Goal: Information Seeking & Learning: Find specific fact

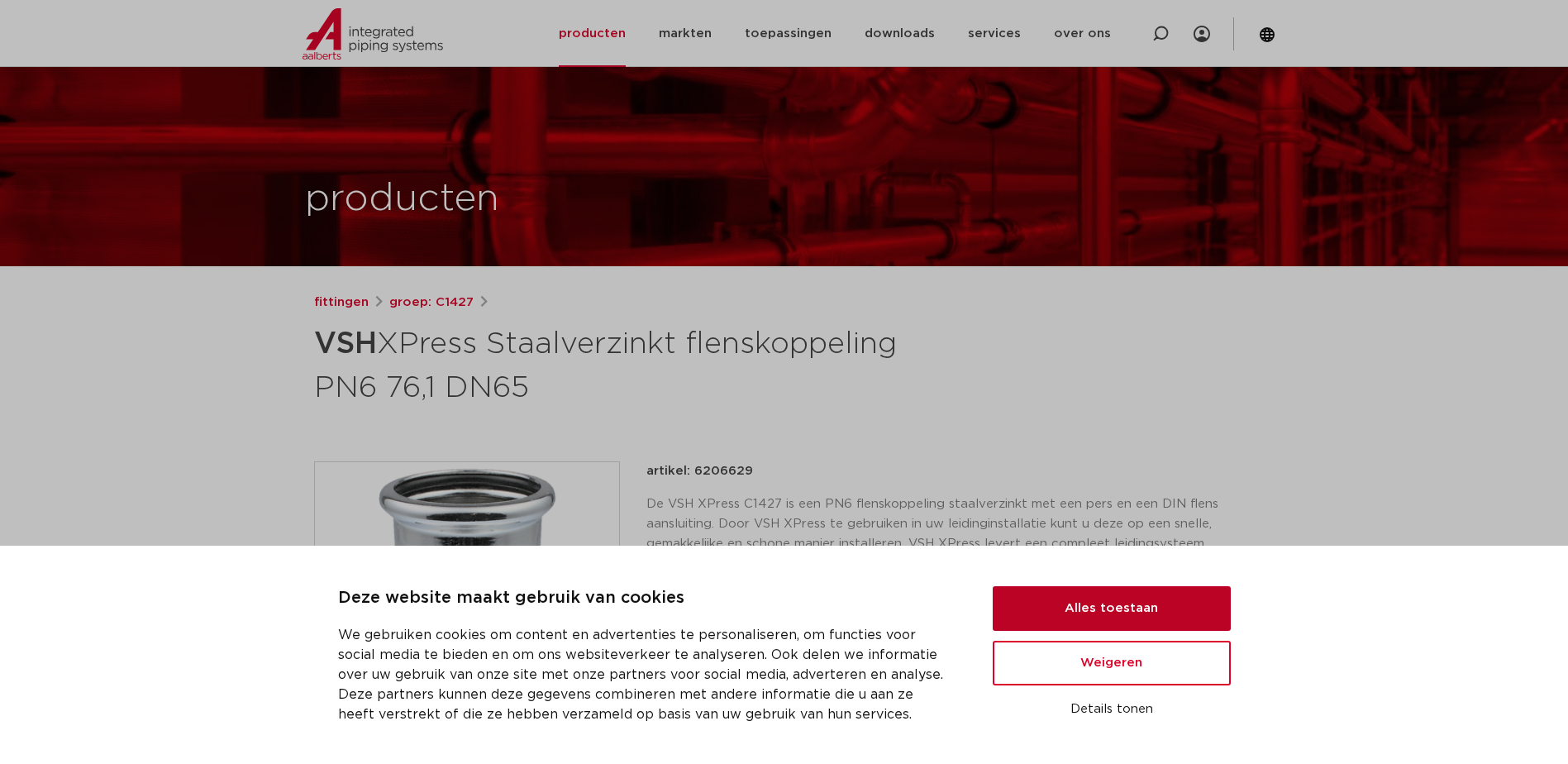
scroll to position [248, 0]
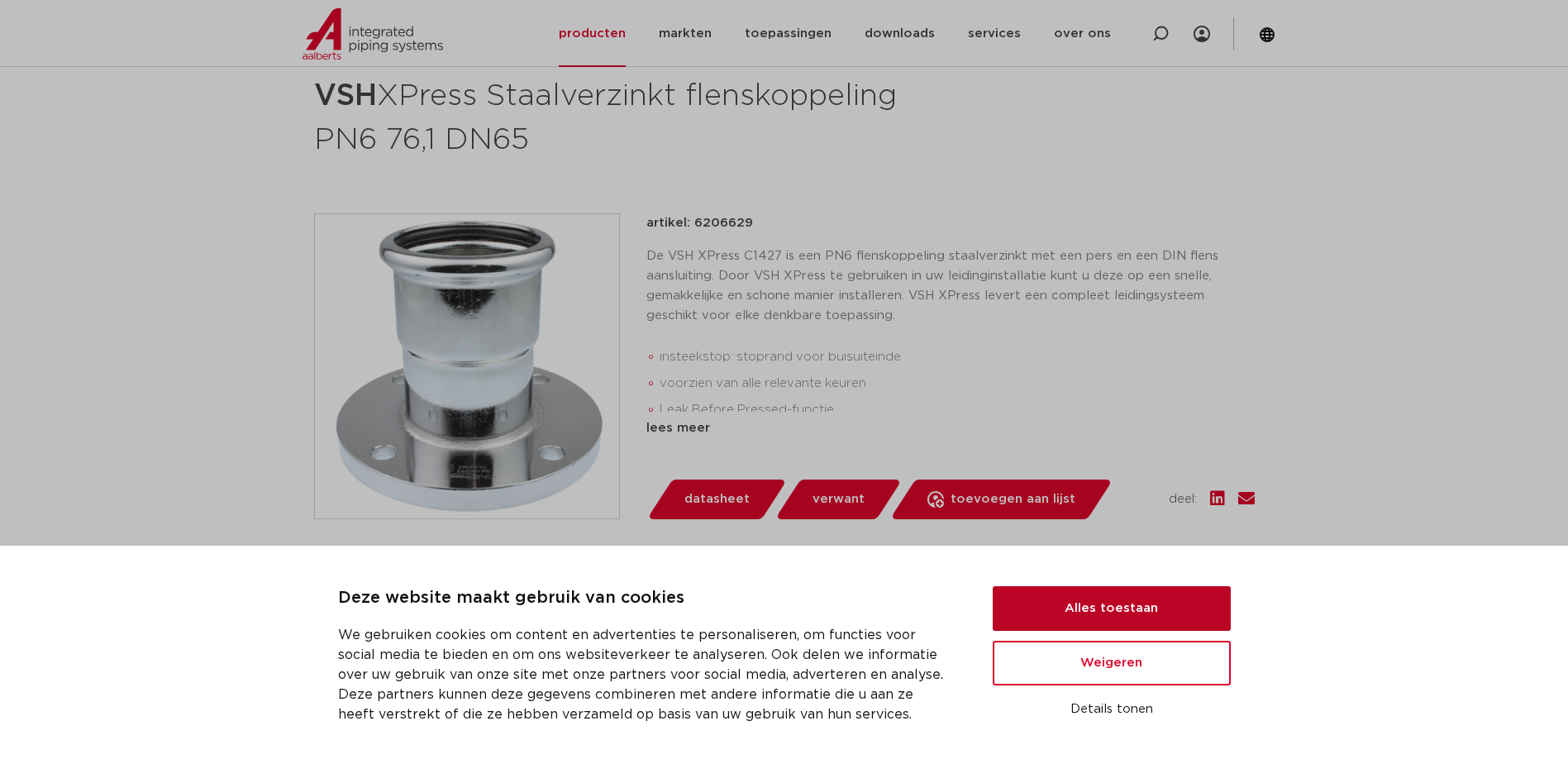
click at [1103, 614] on button "Alles toestaan" at bounding box center [1112, 608] width 238 height 45
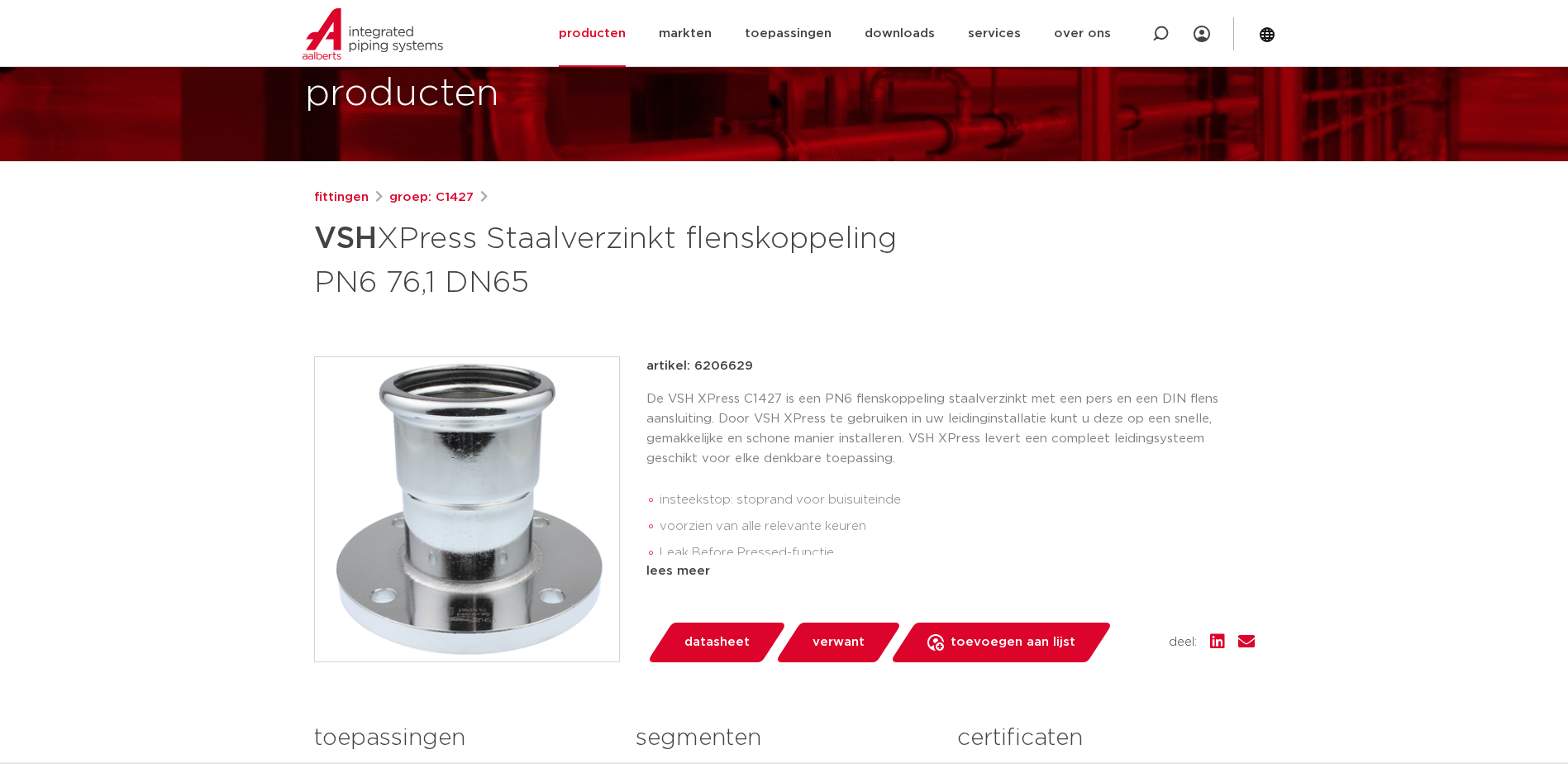
scroll to position [82, 0]
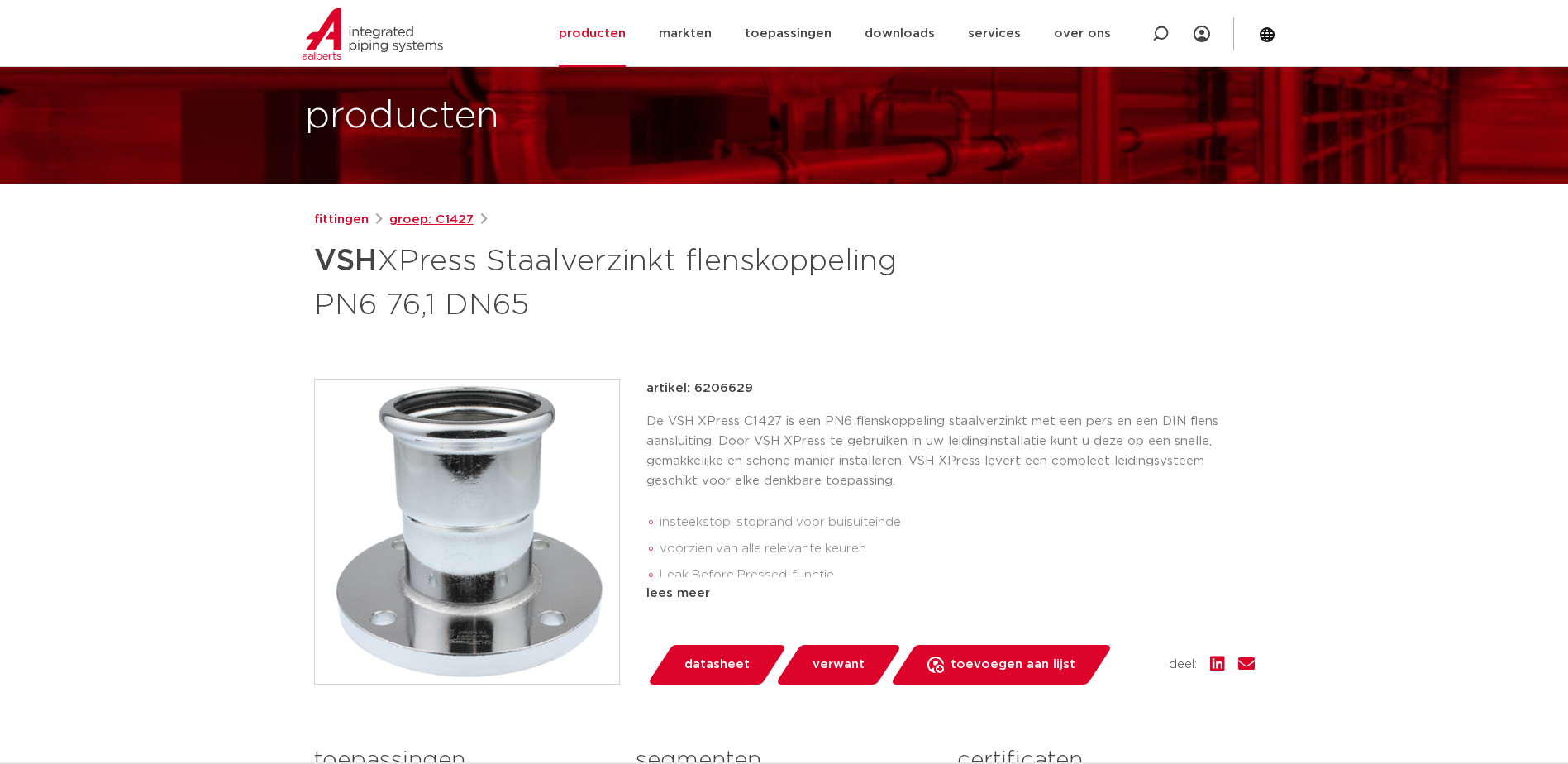
click at [426, 223] on link "groep: C1427" at bounding box center [431, 220] width 84 height 19
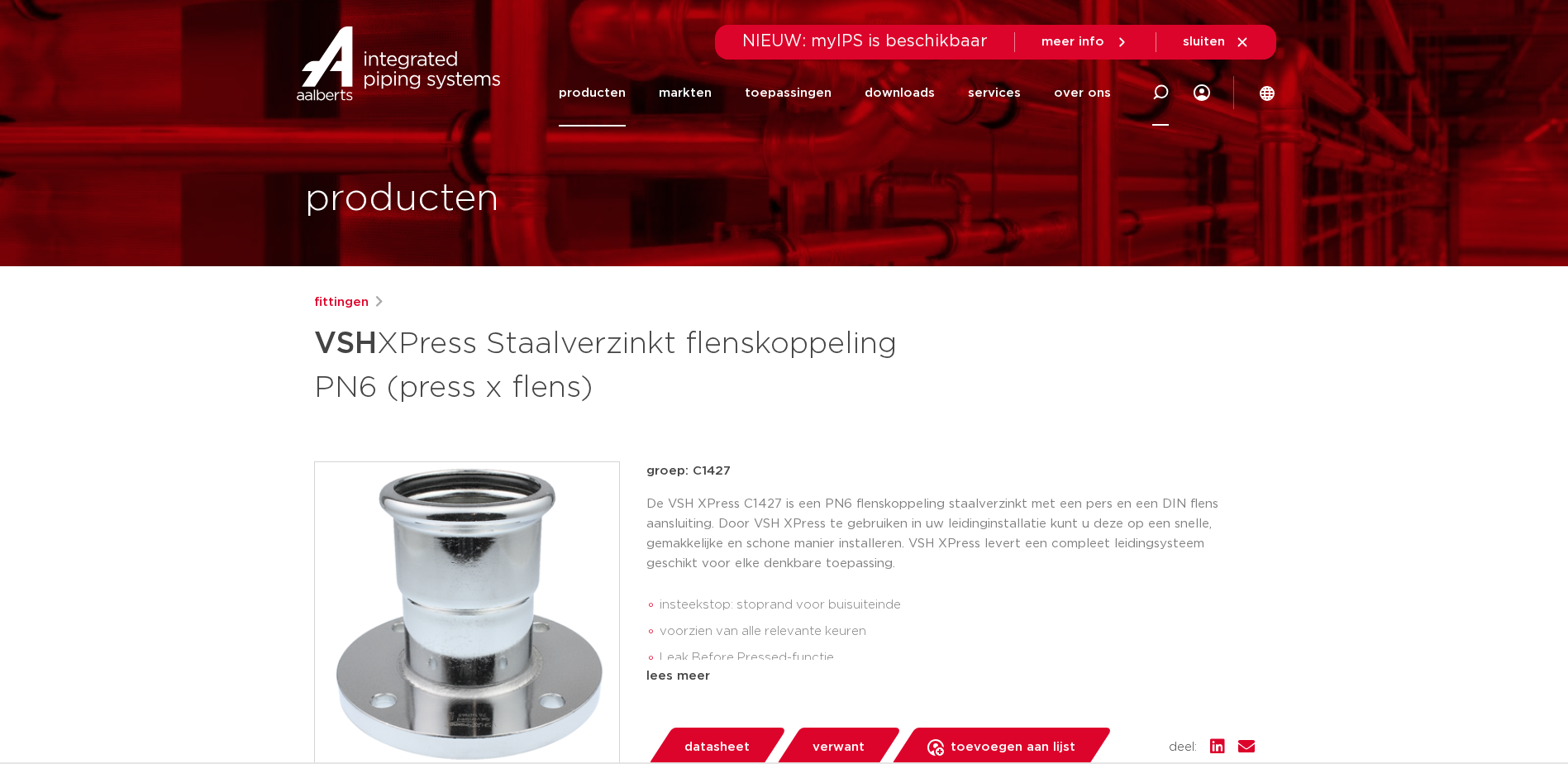
click at [1160, 88] on icon at bounding box center [1160, 92] width 16 height 16
type input "6206618"
click button "Zoeken" at bounding box center [0, 0] width 0 height 0
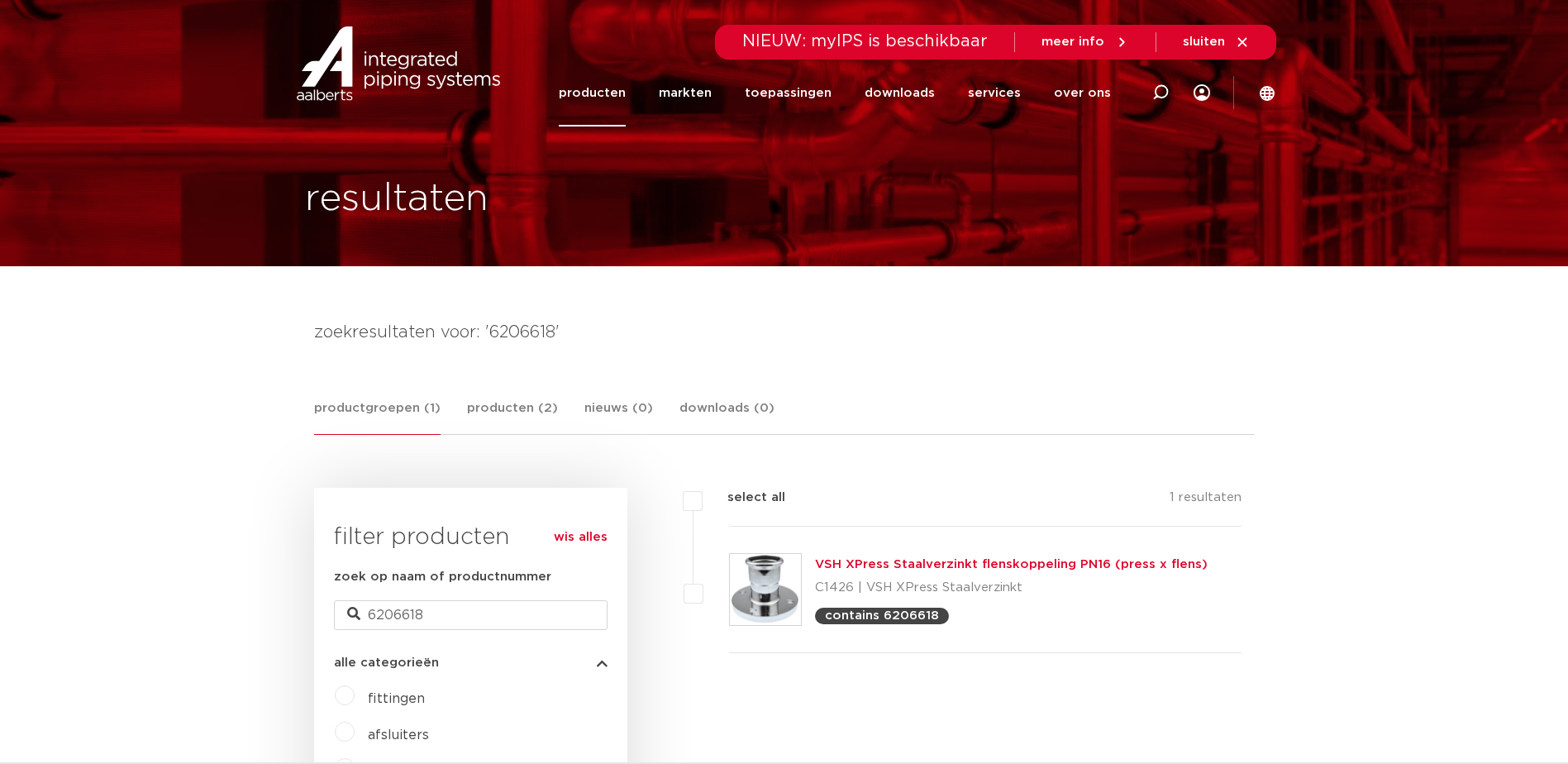
click at [863, 572] on div "VSH XPress Staalverzinkt flenskoppeling PN16 (press x flens) C1426 | VSH XPress…" at bounding box center [1011, 590] width 393 height 70
click at [894, 562] on link "VSH XPress Staalverzinkt flenskoppeling PN16 (press x flens)" at bounding box center [1011, 564] width 393 height 13
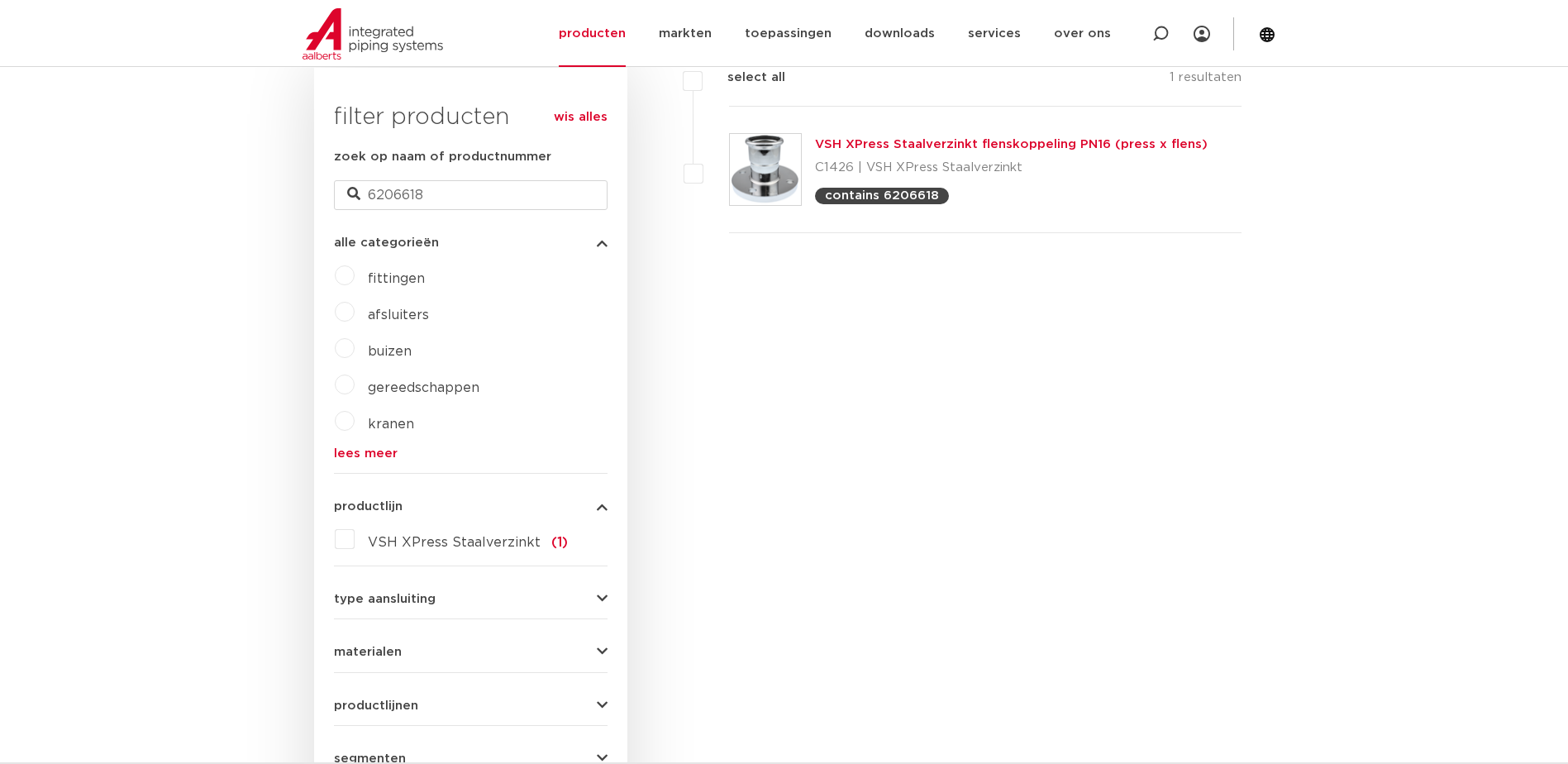
scroll to position [413, 0]
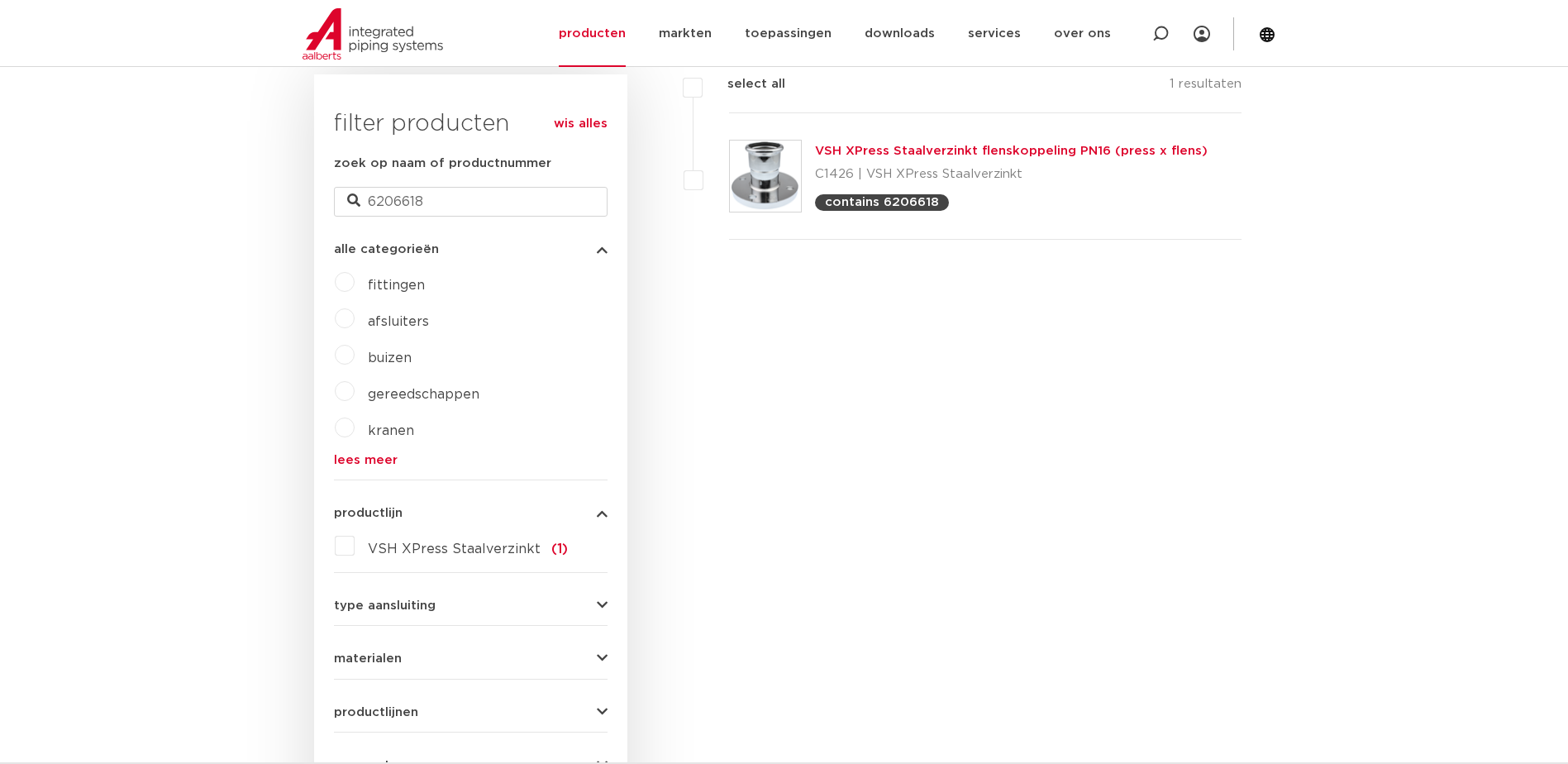
click at [603, 607] on icon "button" at bounding box center [602, 605] width 11 height 13
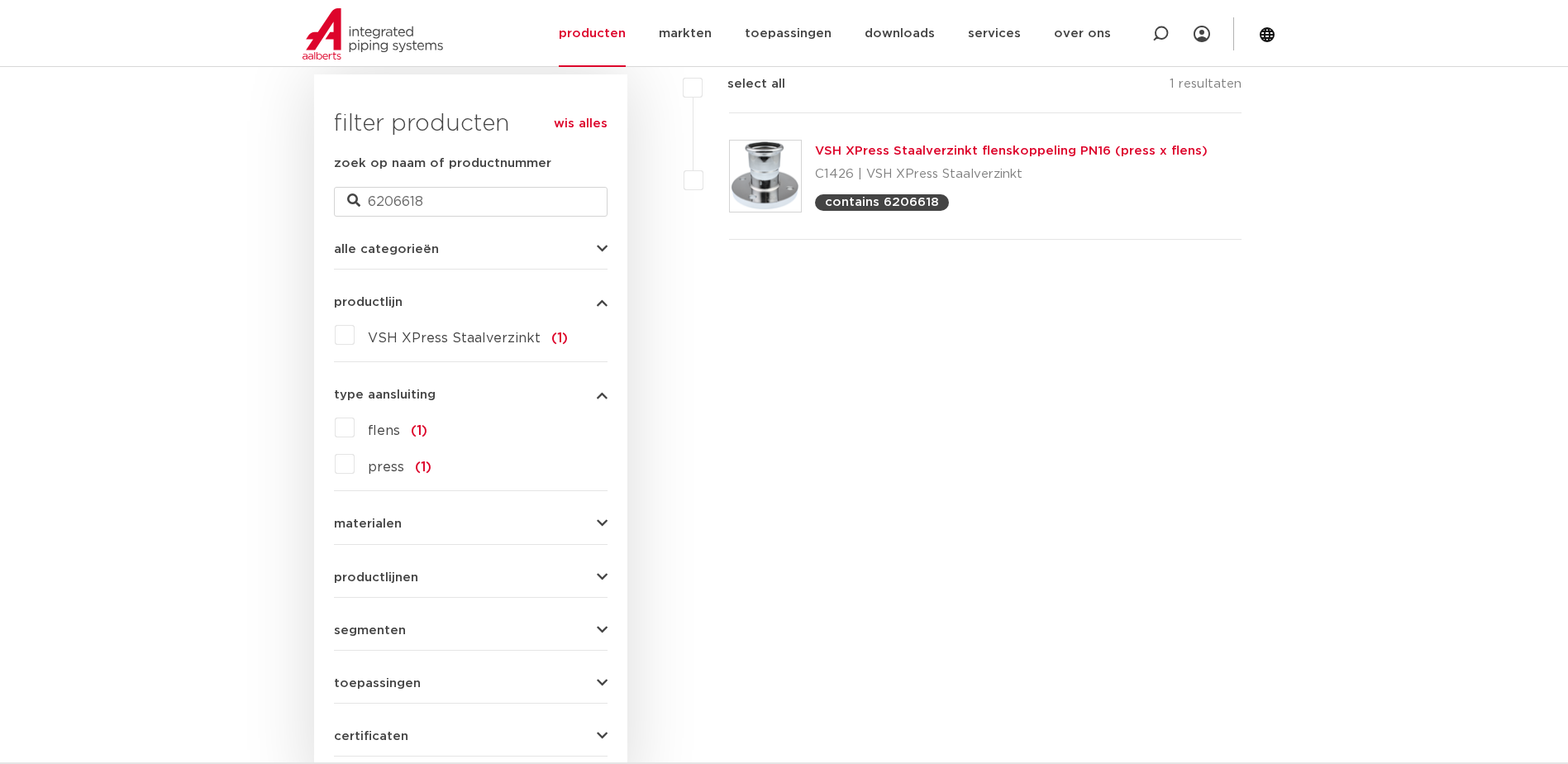
click at [602, 522] on icon "button" at bounding box center [602, 524] width 11 height 13
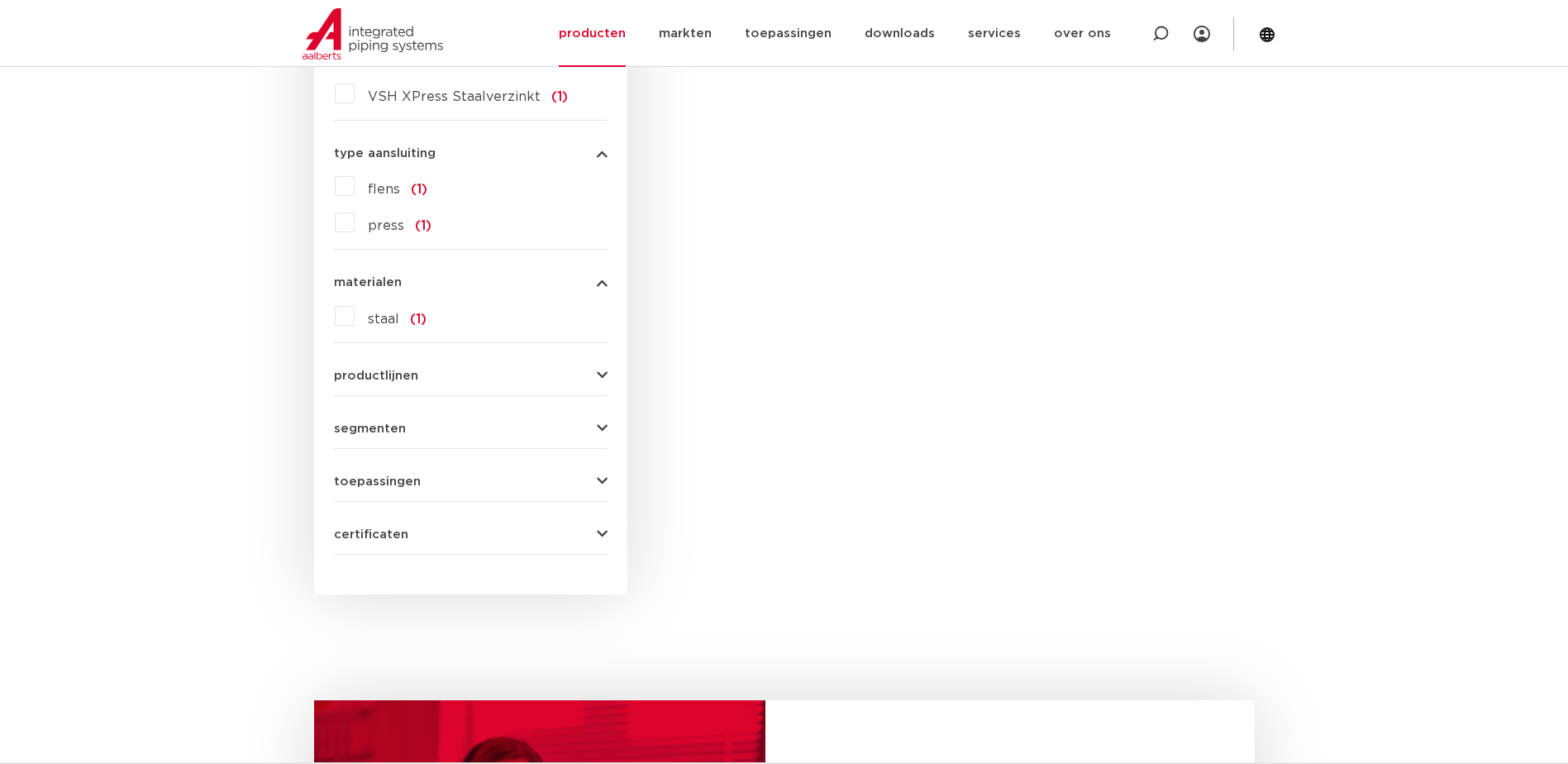
scroll to position [661, 0]
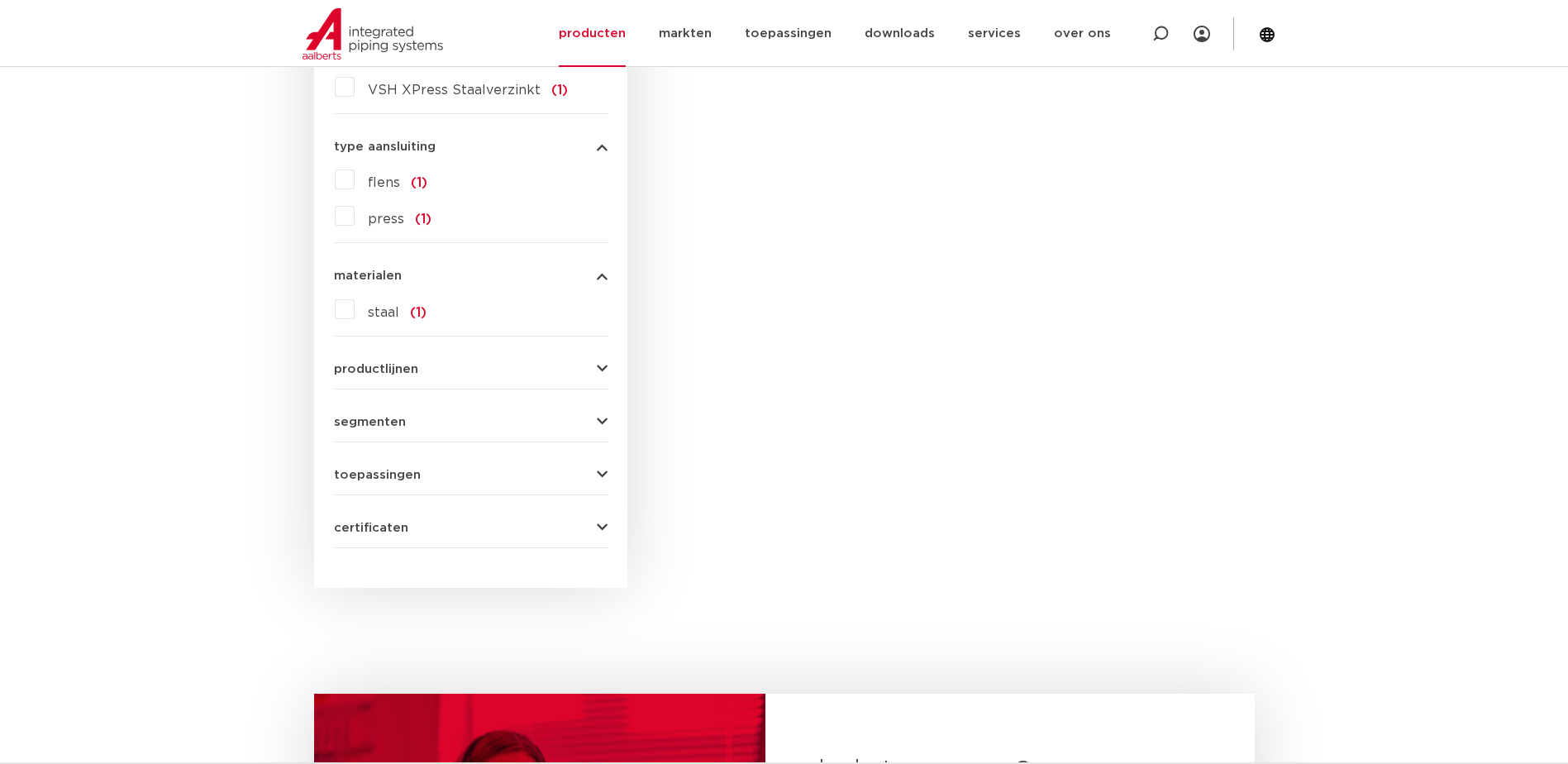
click at [610, 371] on div "wis alles filter producten zoek op naam of productnummer 6206618 alle categorie…" at bounding box center [471, 207] width 314 height 762
click at [605, 371] on icon "button" at bounding box center [602, 369] width 11 height 13
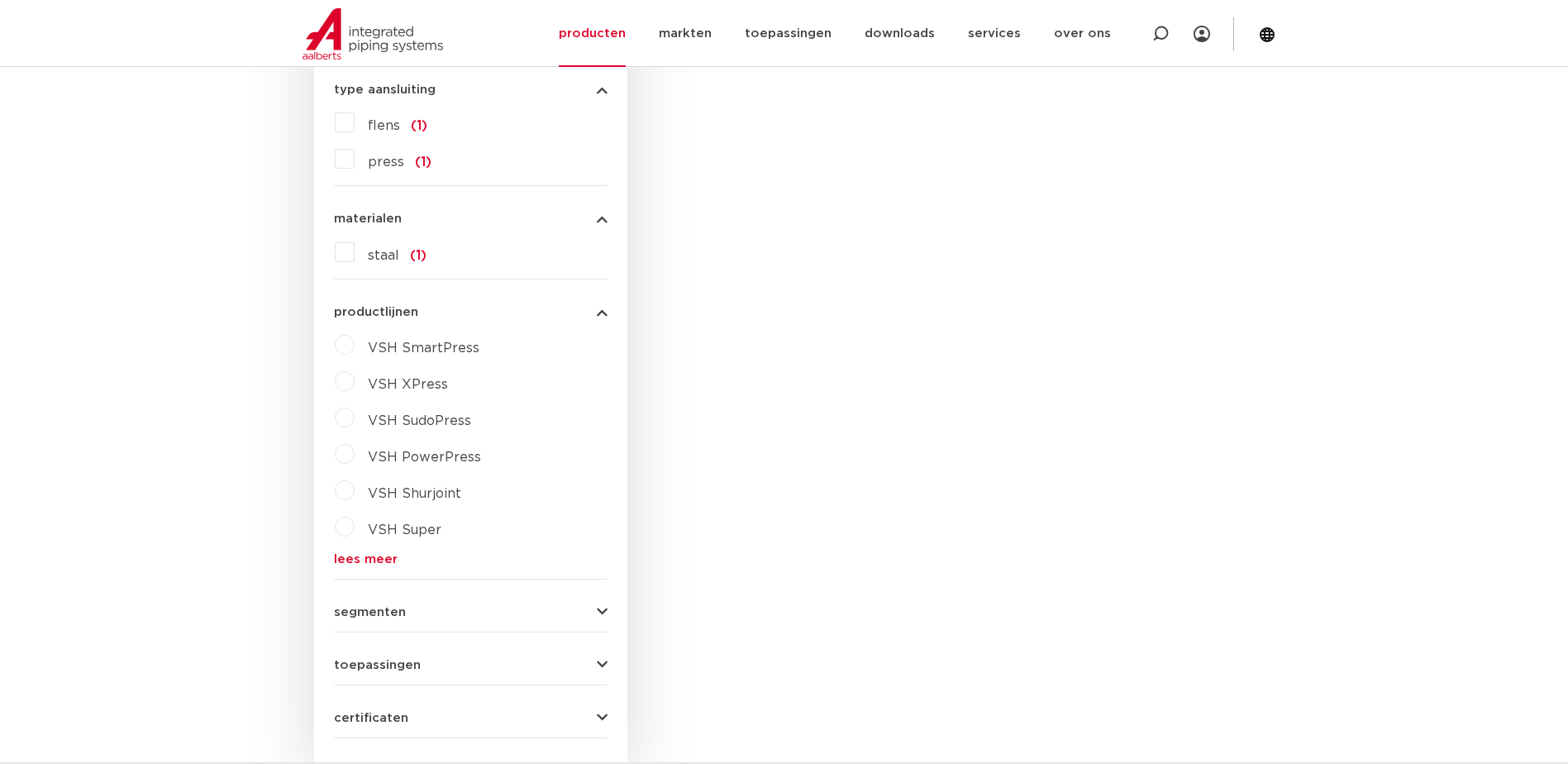
scroll to position [909, 0]
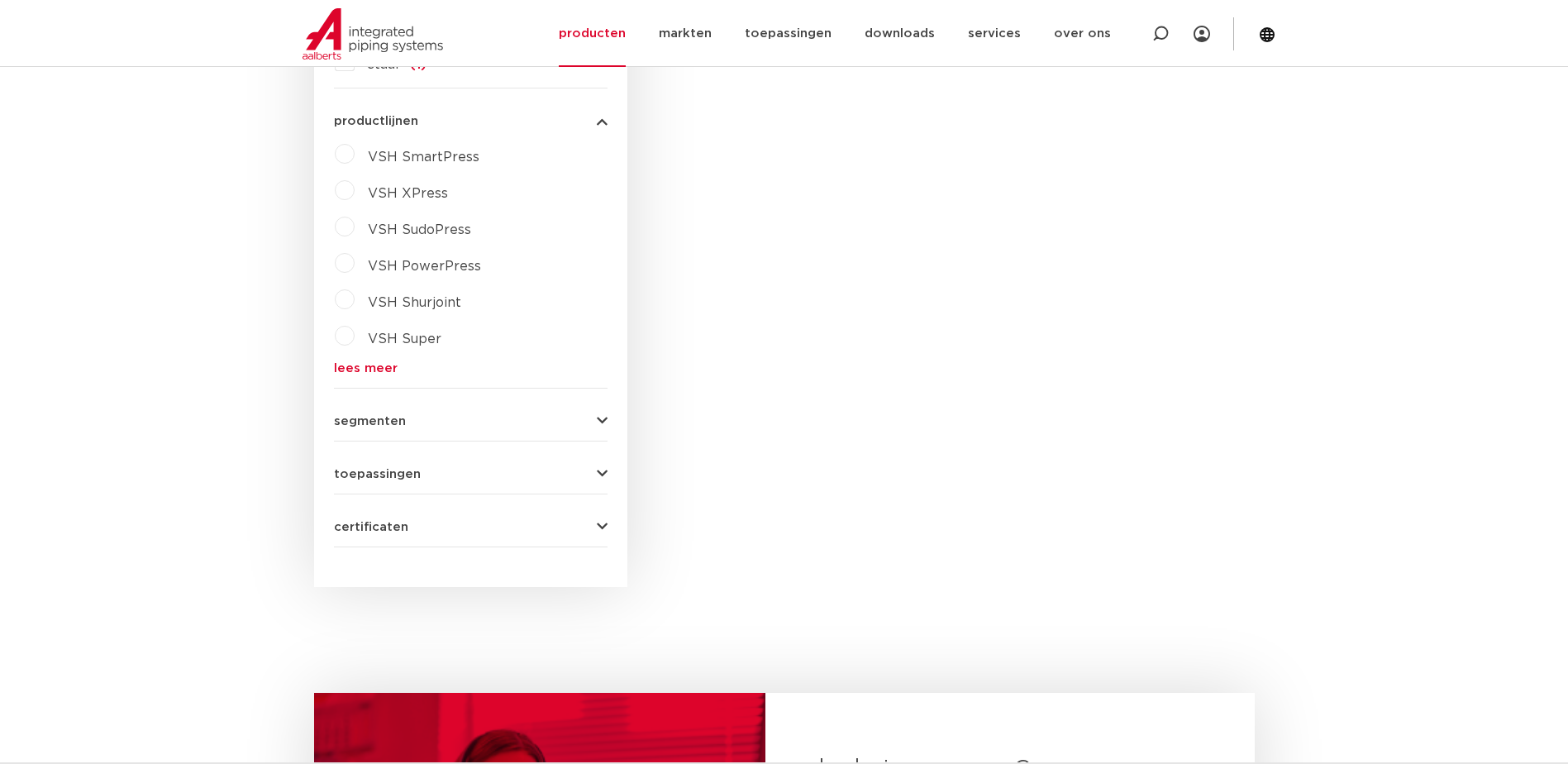
click at [601, 430] on form "zoek op naam of productnummer 6206618 alle categorieën fittingen afsluiters bui…" at bounding box center [470, 102] width 274 height 890
click at [602, 423] on icon "button" at bounding box center [602, 421] width 11 height 13
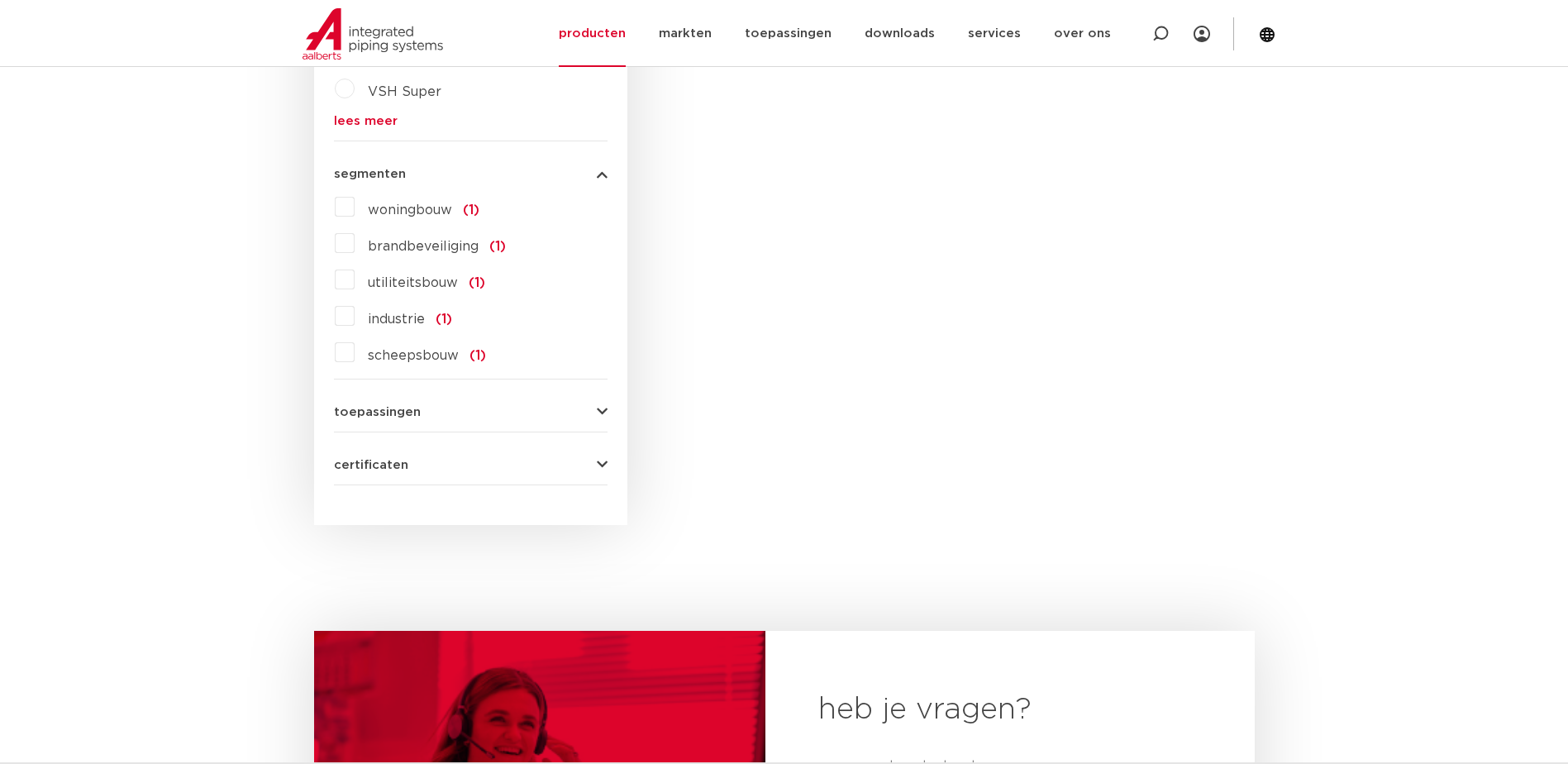
scroll to position [1158, 0]
click at [602, 415] on icon "button" at bounding box center [602, 411] width 11 height 13
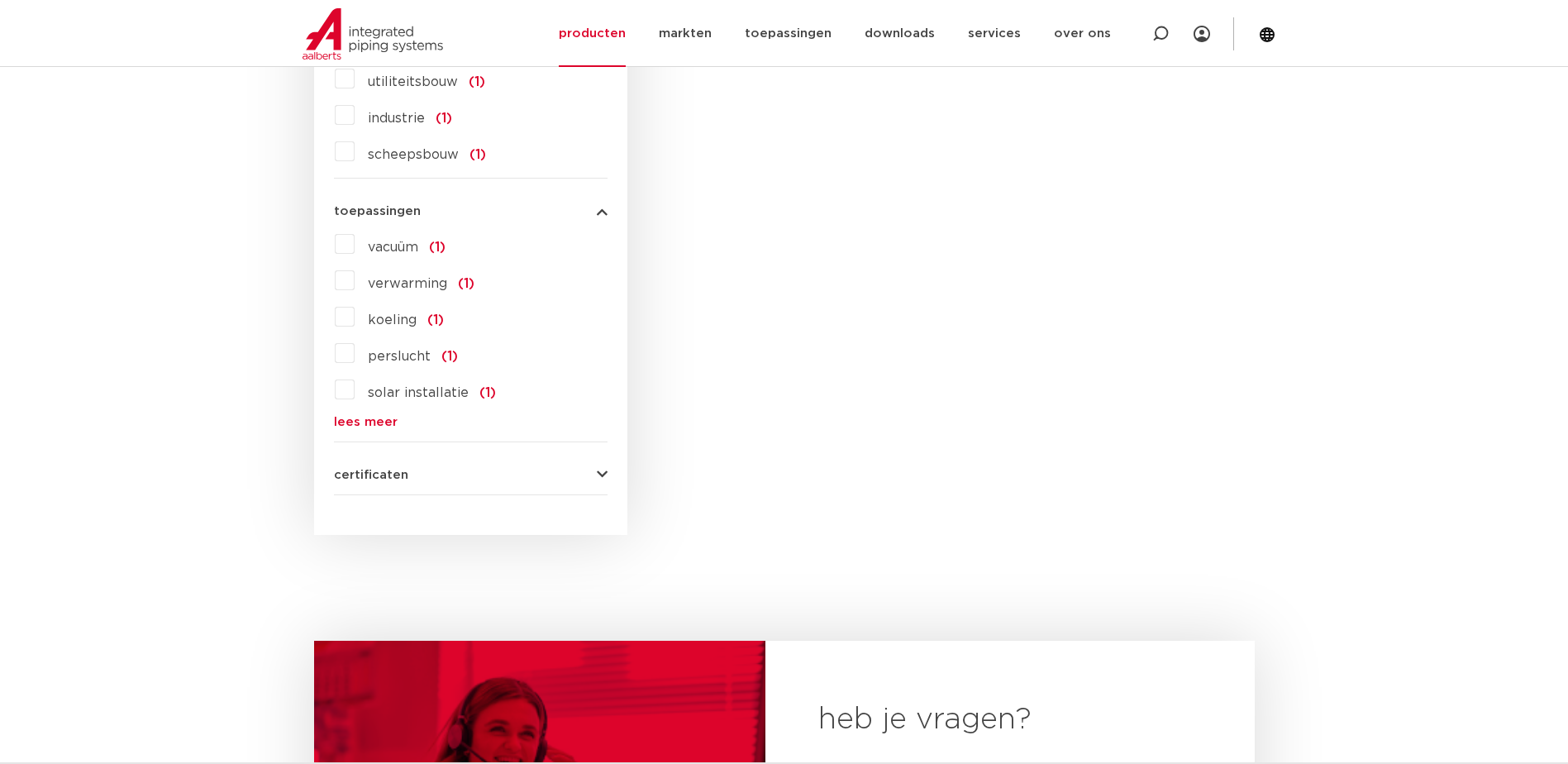
scroll to position [1406, 0]
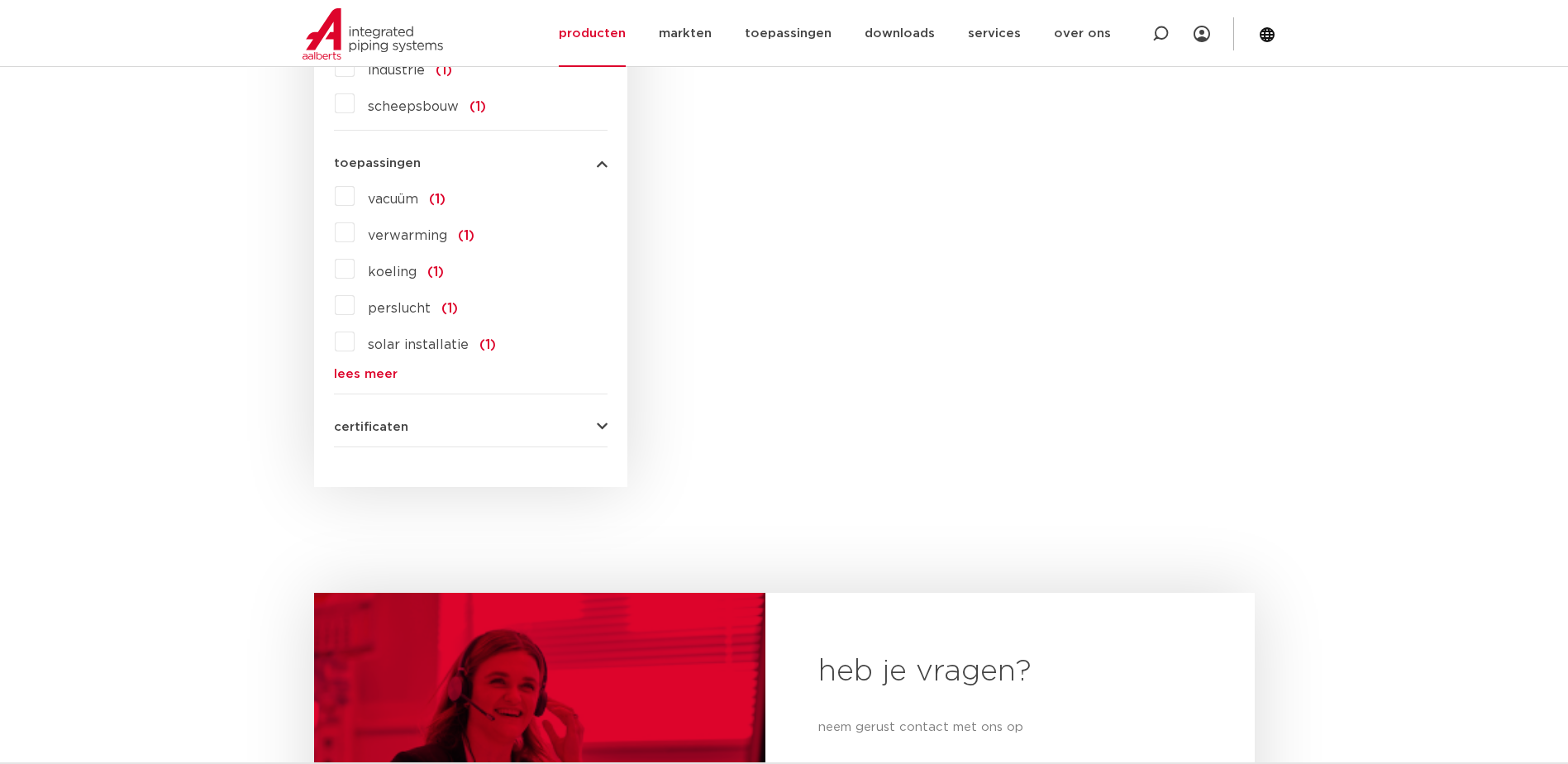
click at [602, 430] on icon "button" at bounding box center [602, 427] width 11 height 13
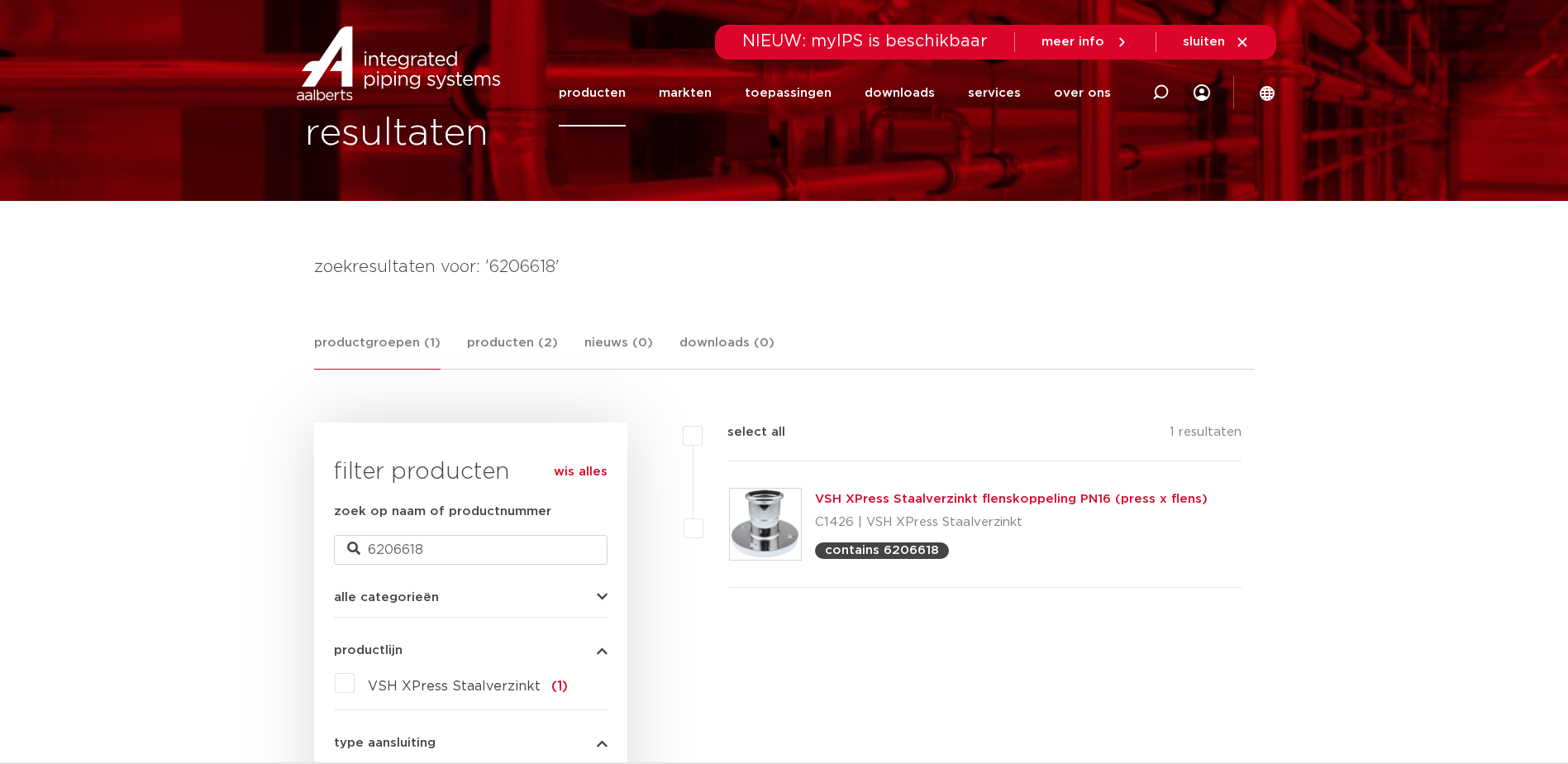
scroll to position [0, 0]
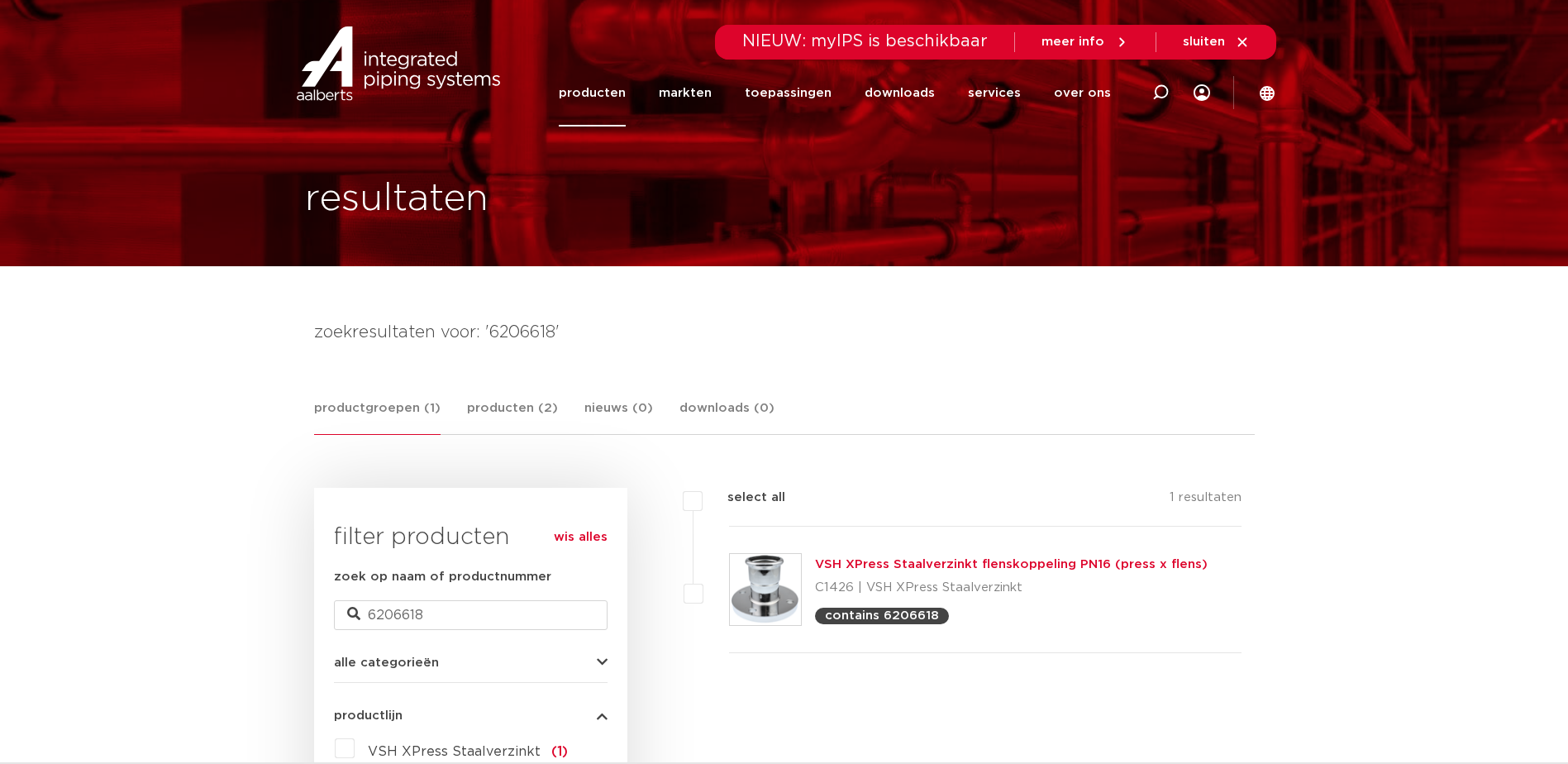
click at [606, 97] on link "producten" at bounding box center [591, 92] width 67 height 67
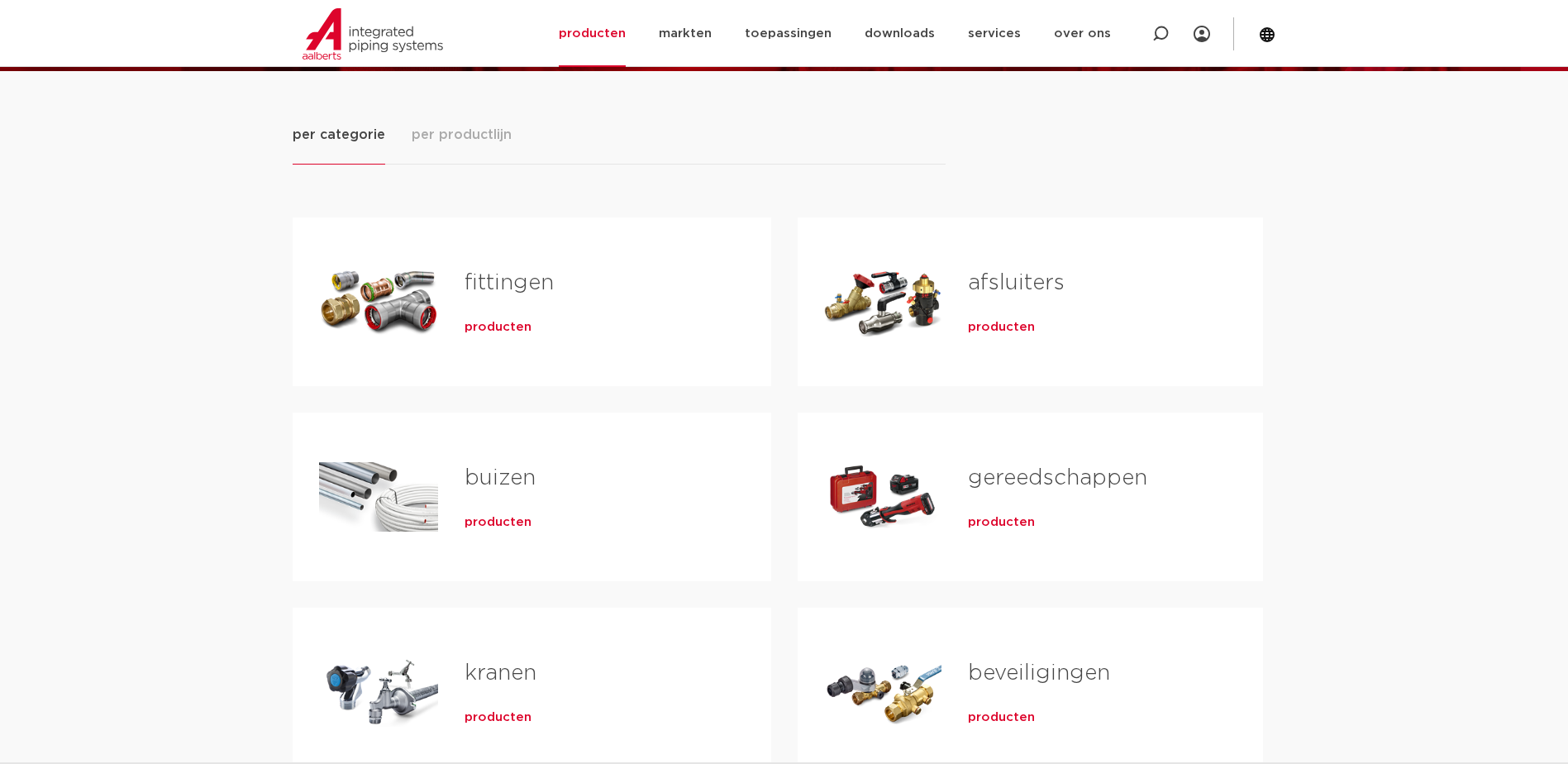
scroll to position [166, 0]
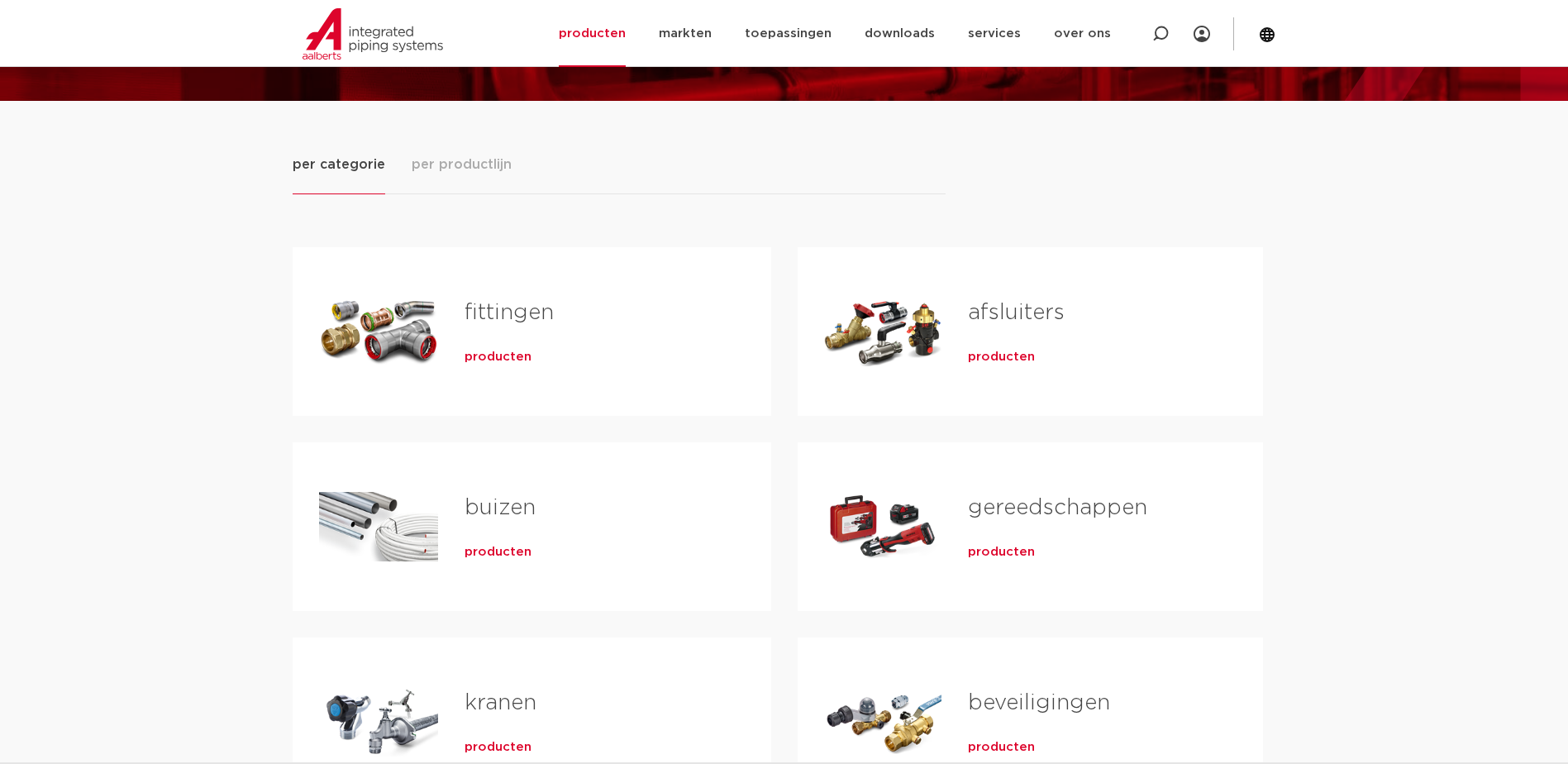
click at [499, 355] on span "producten" at bounding box center [498, 356] width 67 height 16
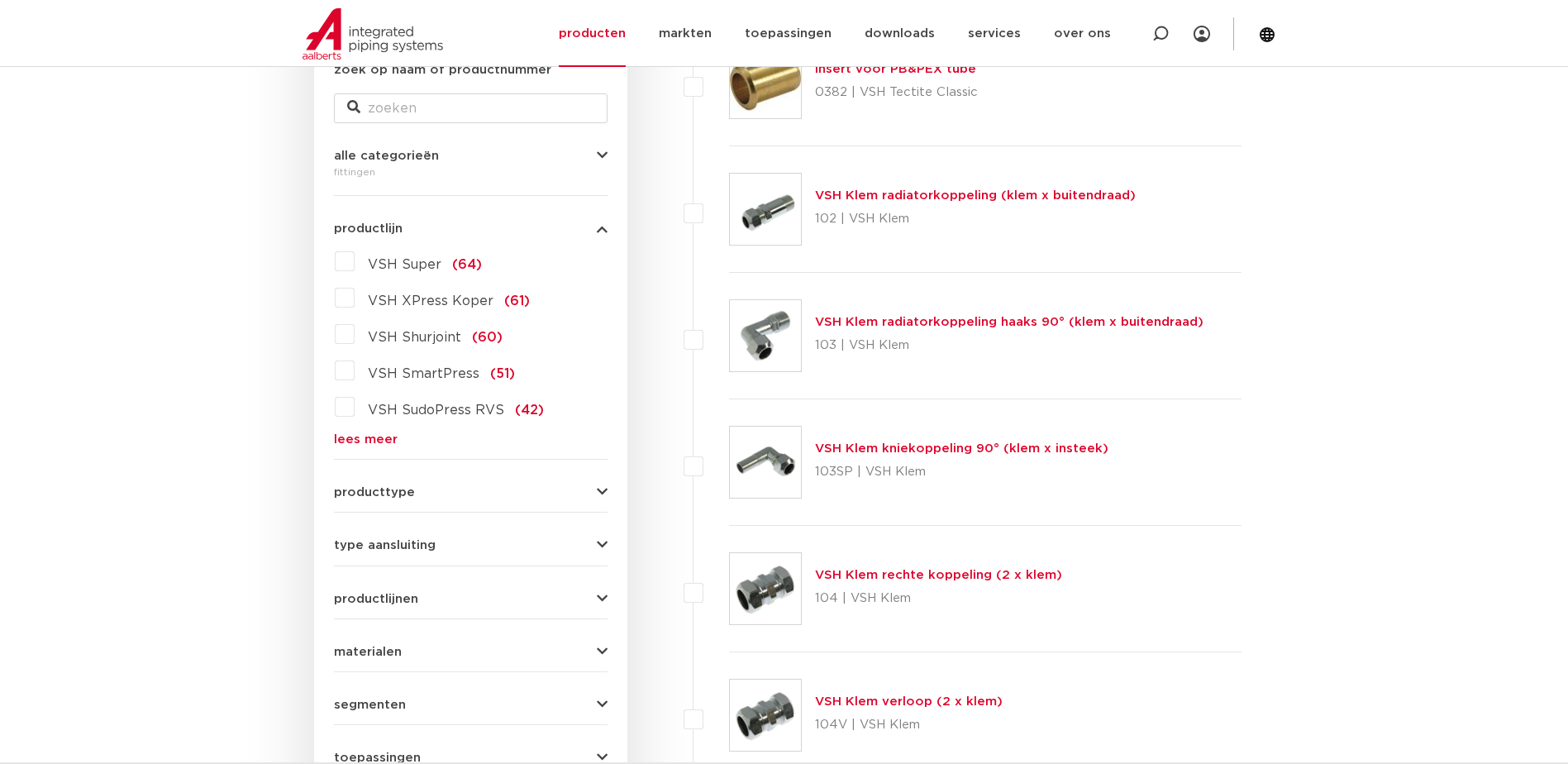
scroll to position [331, 0]
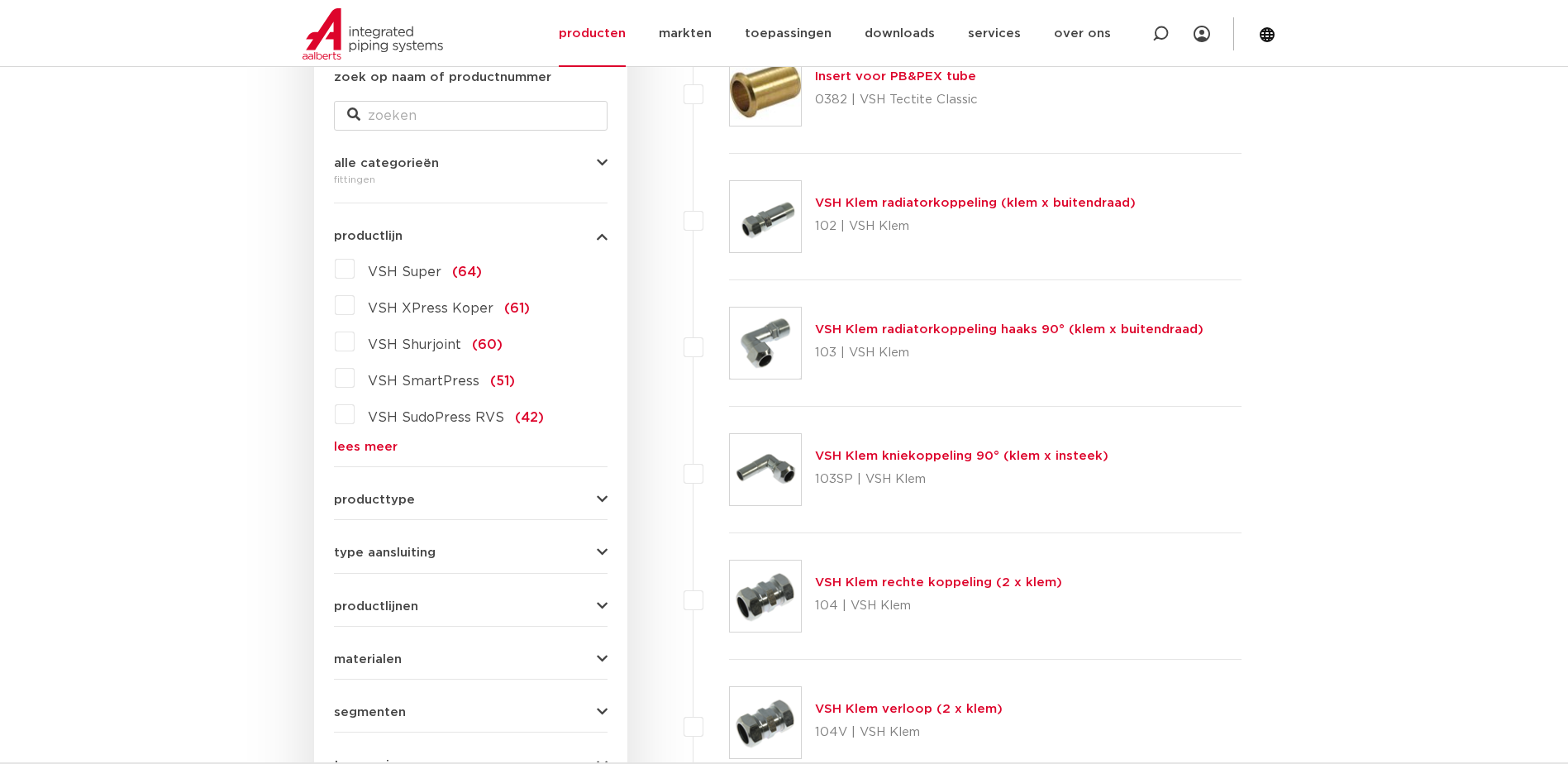
click at [597, 160] on icon "button" at bounding box center [602, 163] width 11 height 13
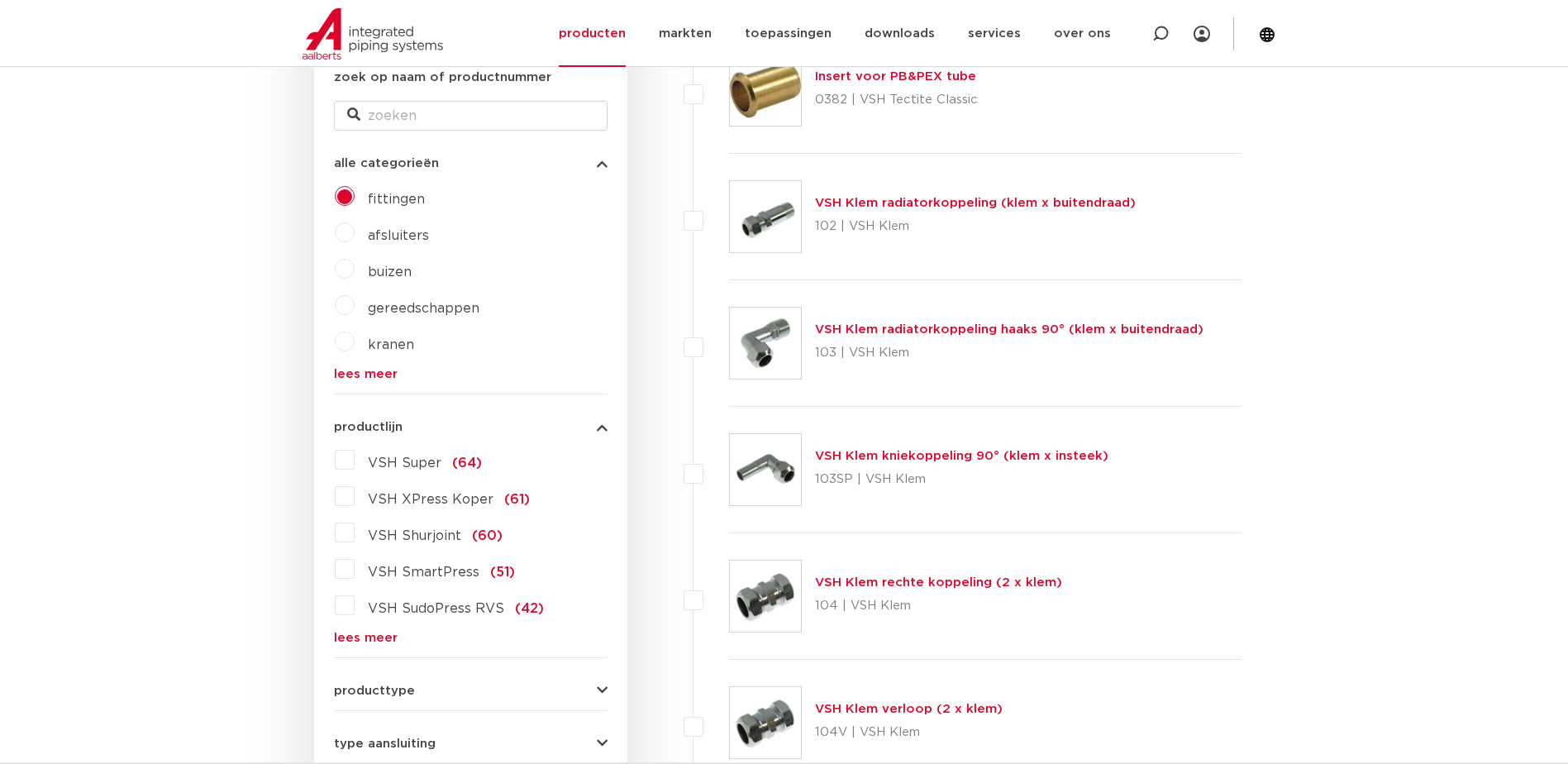
click at [597, 160] on icon "button" at bounding box center [602, 163] width 11 height 13
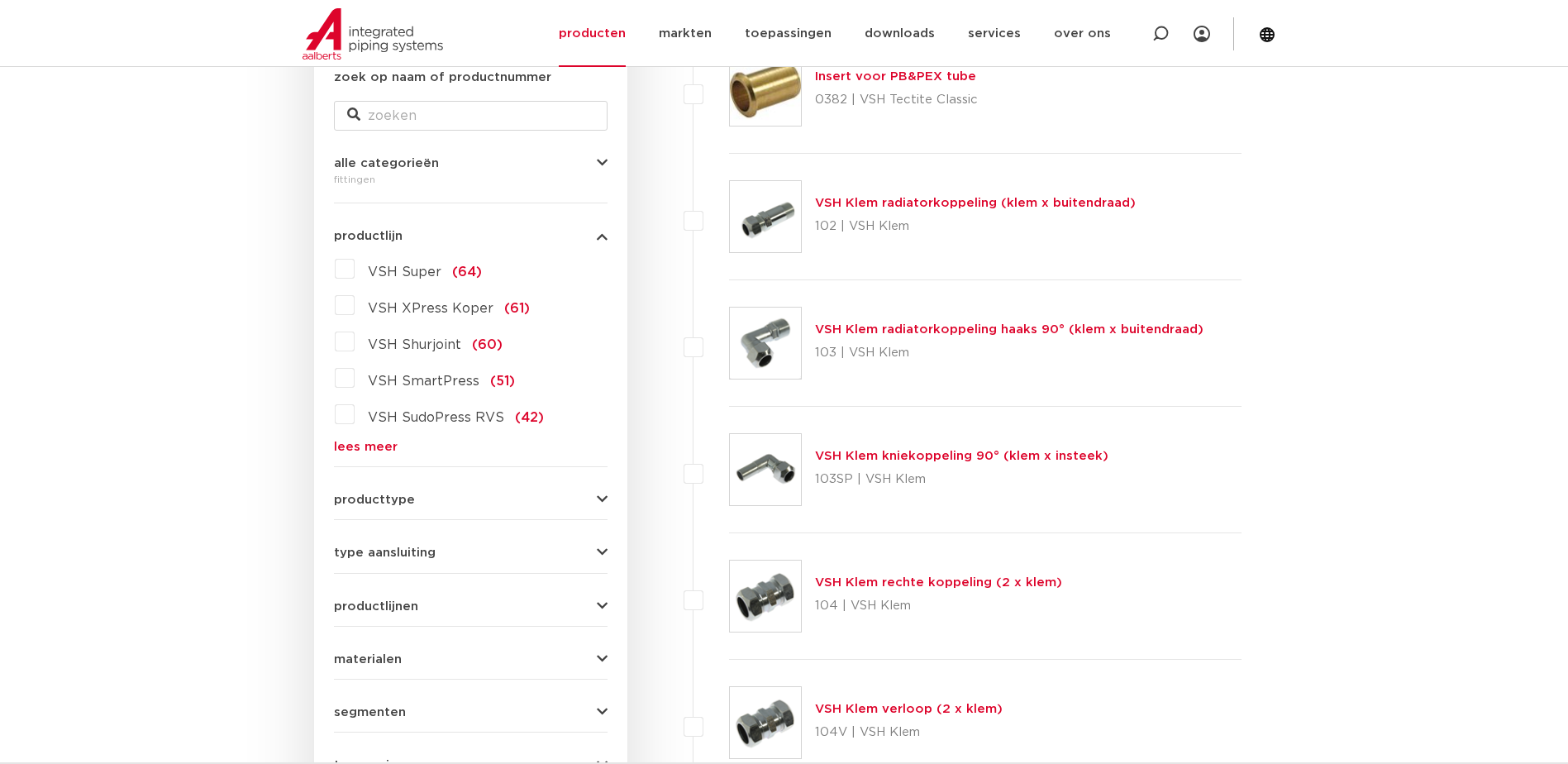
click at [597, 160] on icon "button" at bounding box center [602, 163] width 11 height 13
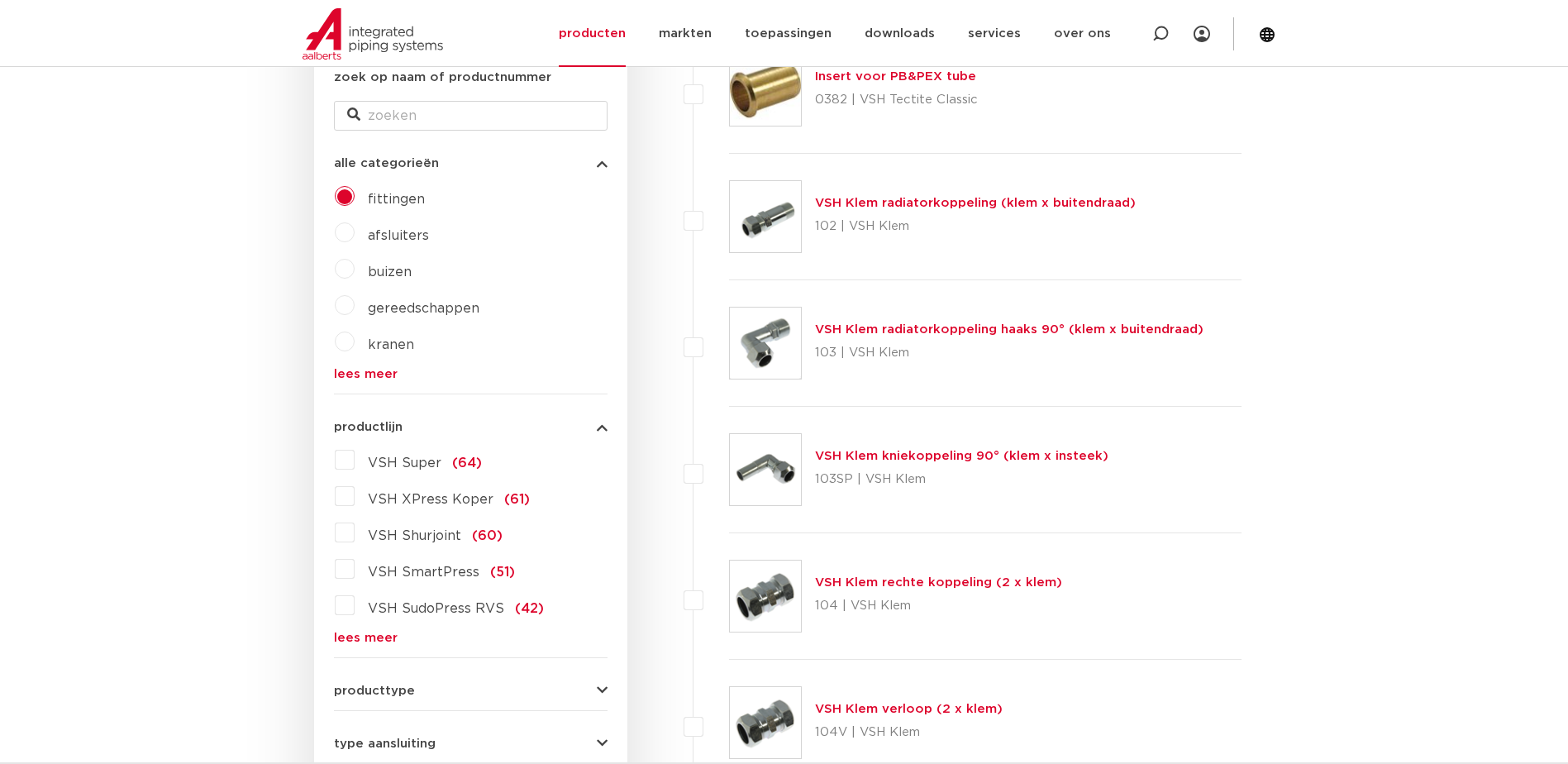
click at [365, 375] on link "lees meer" at bounding box center [470, 374] width 274 height 13
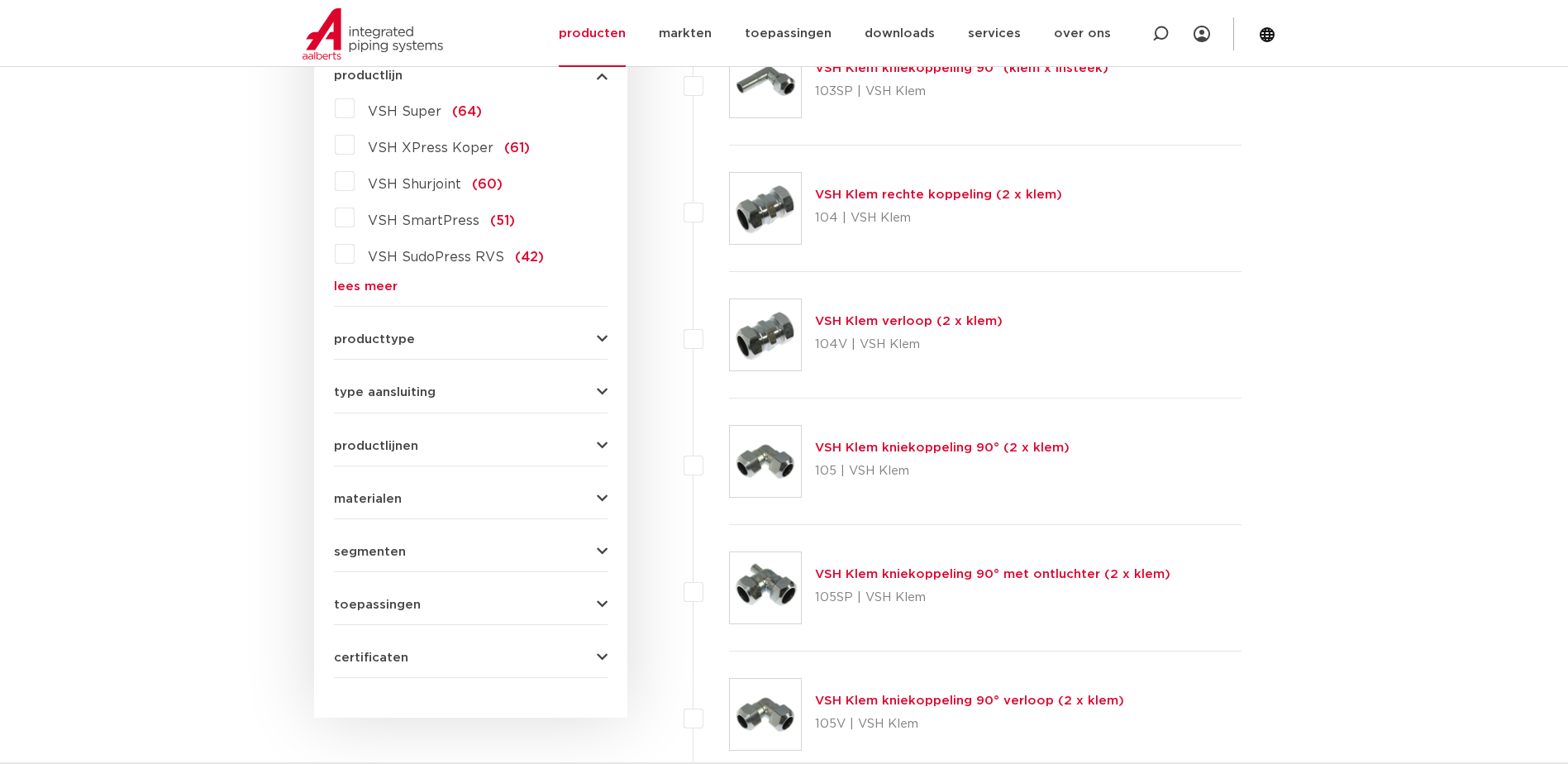
scroll to position [827, 0]
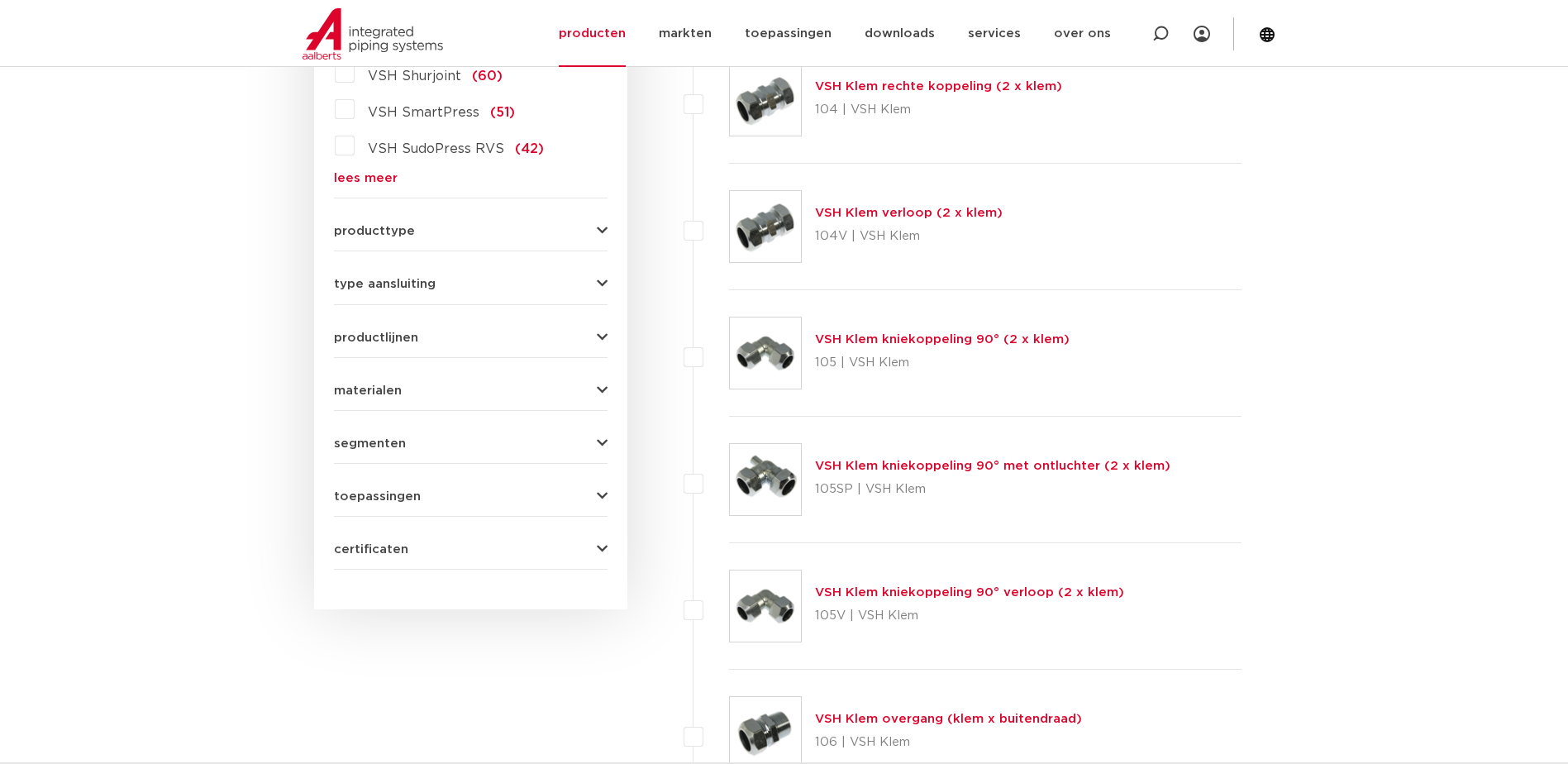
click at [603, 231] on icon "button" at bounding box center [602, 230] width 11 height 13
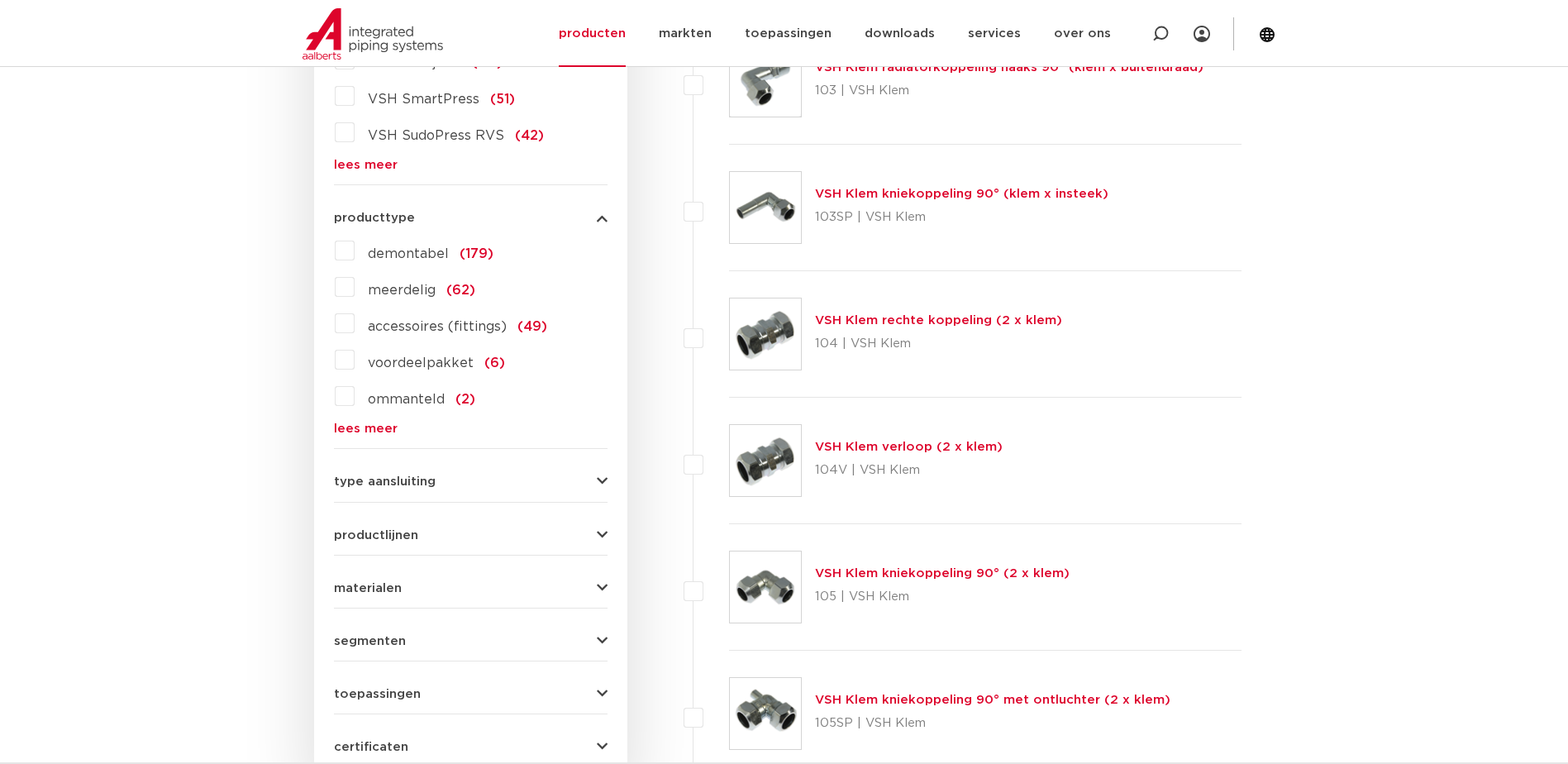
scroll to position [580, 0]
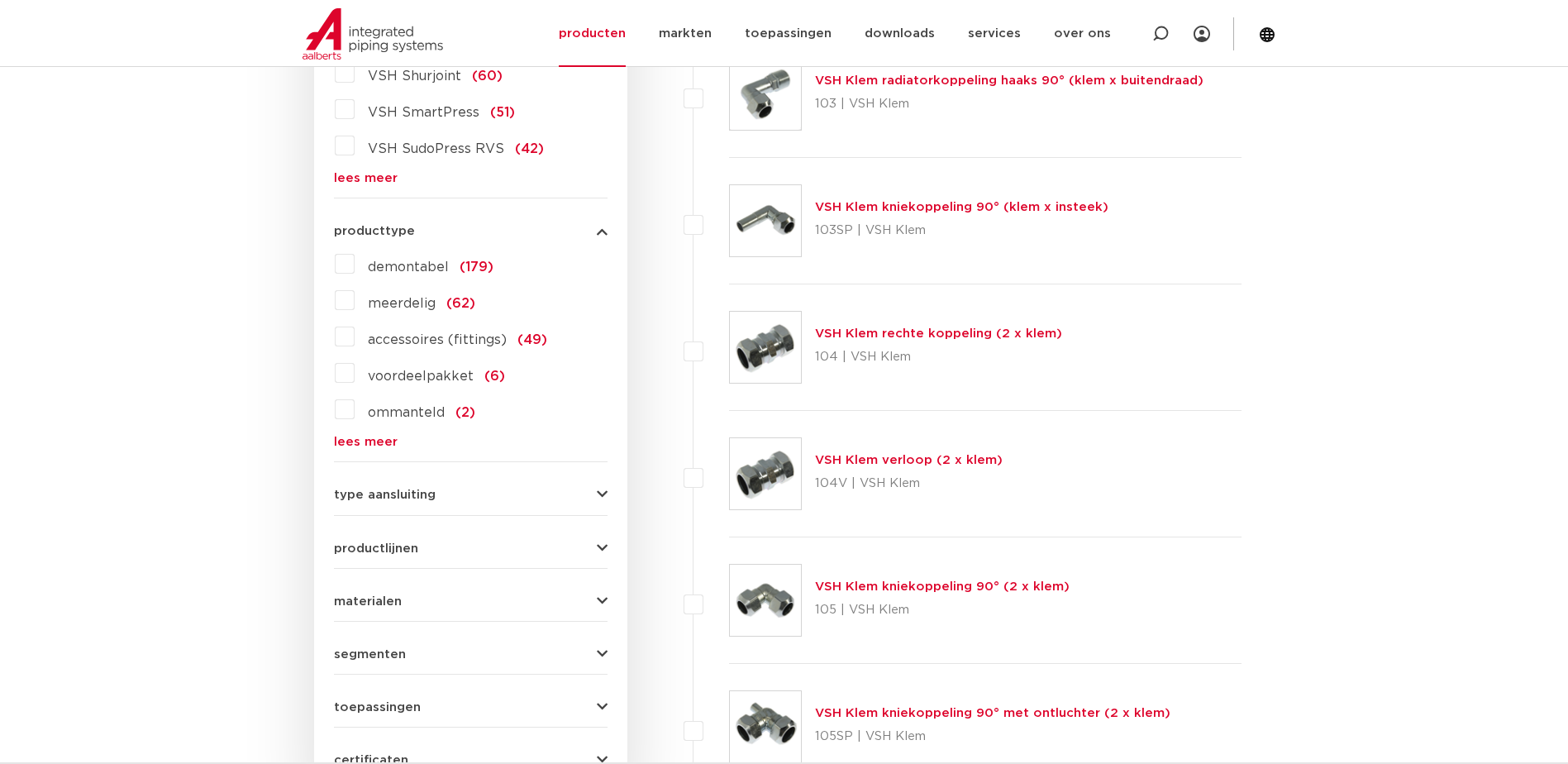
click at [354, 436] on link "lees meer" at bounding box center [470, 442] width 274 height 13
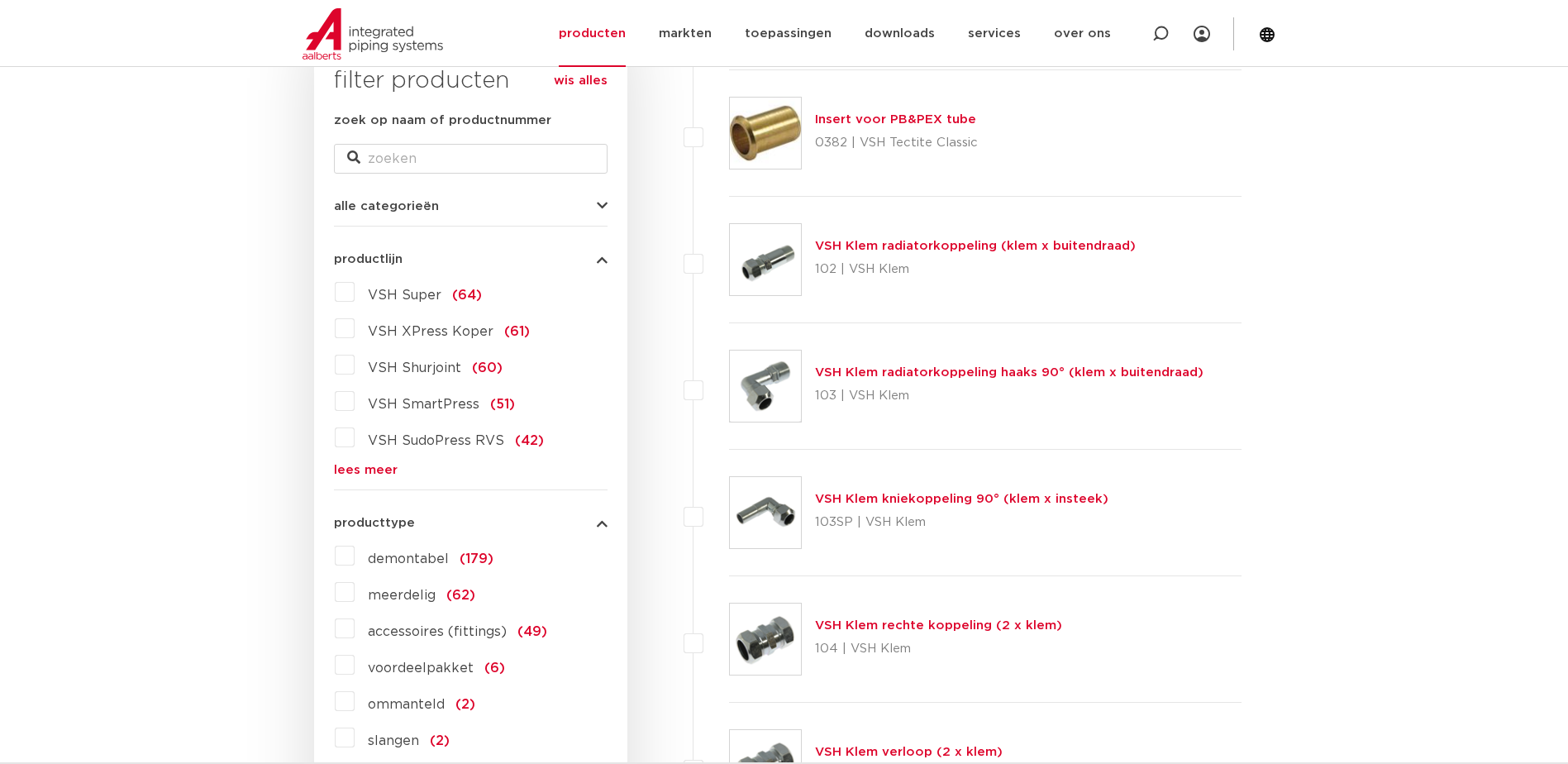
scroll to position [249, 0]
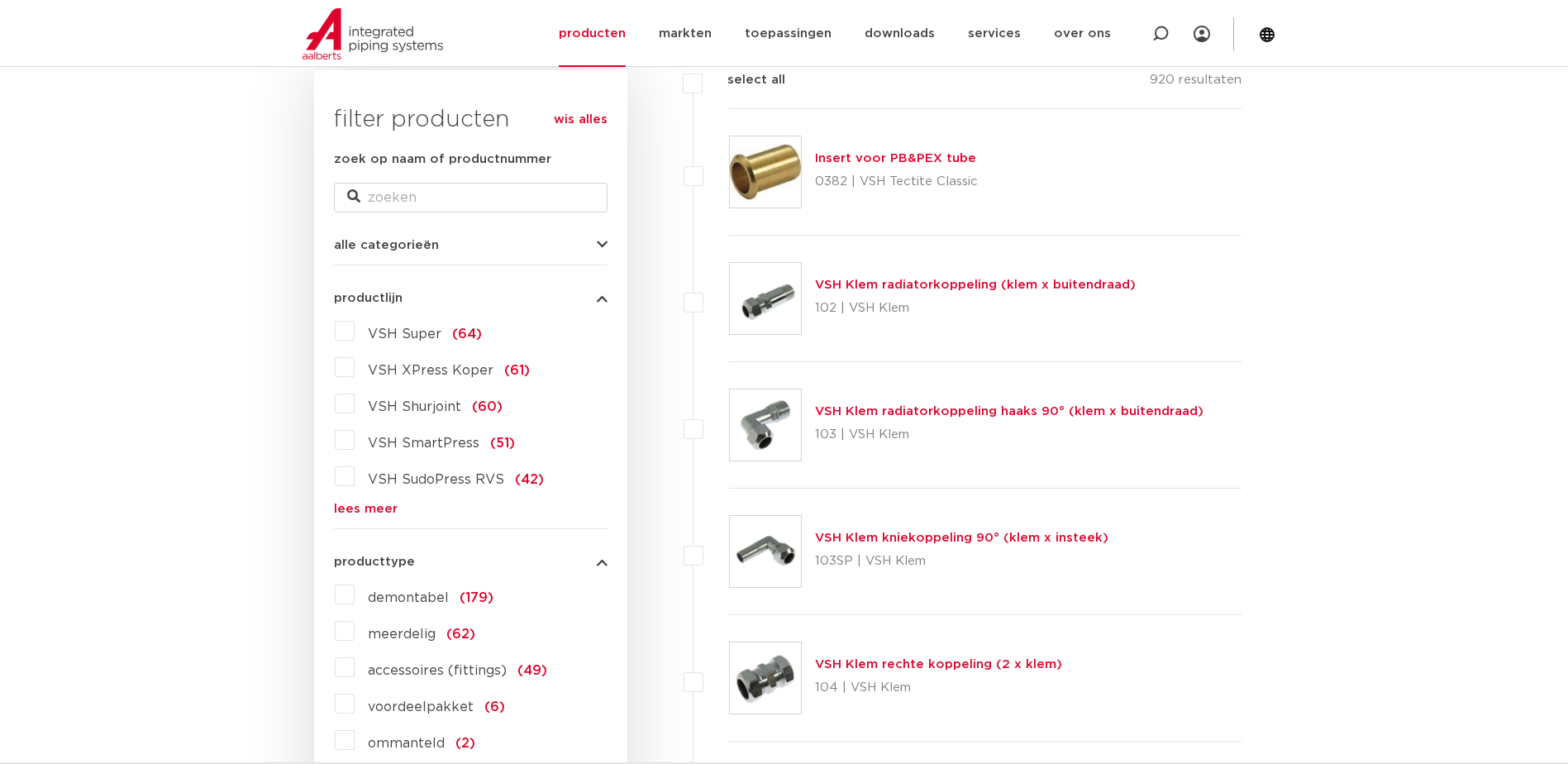
click at [603, 240] on icon "button" at bounding box center [602, 245] width 11 height 13
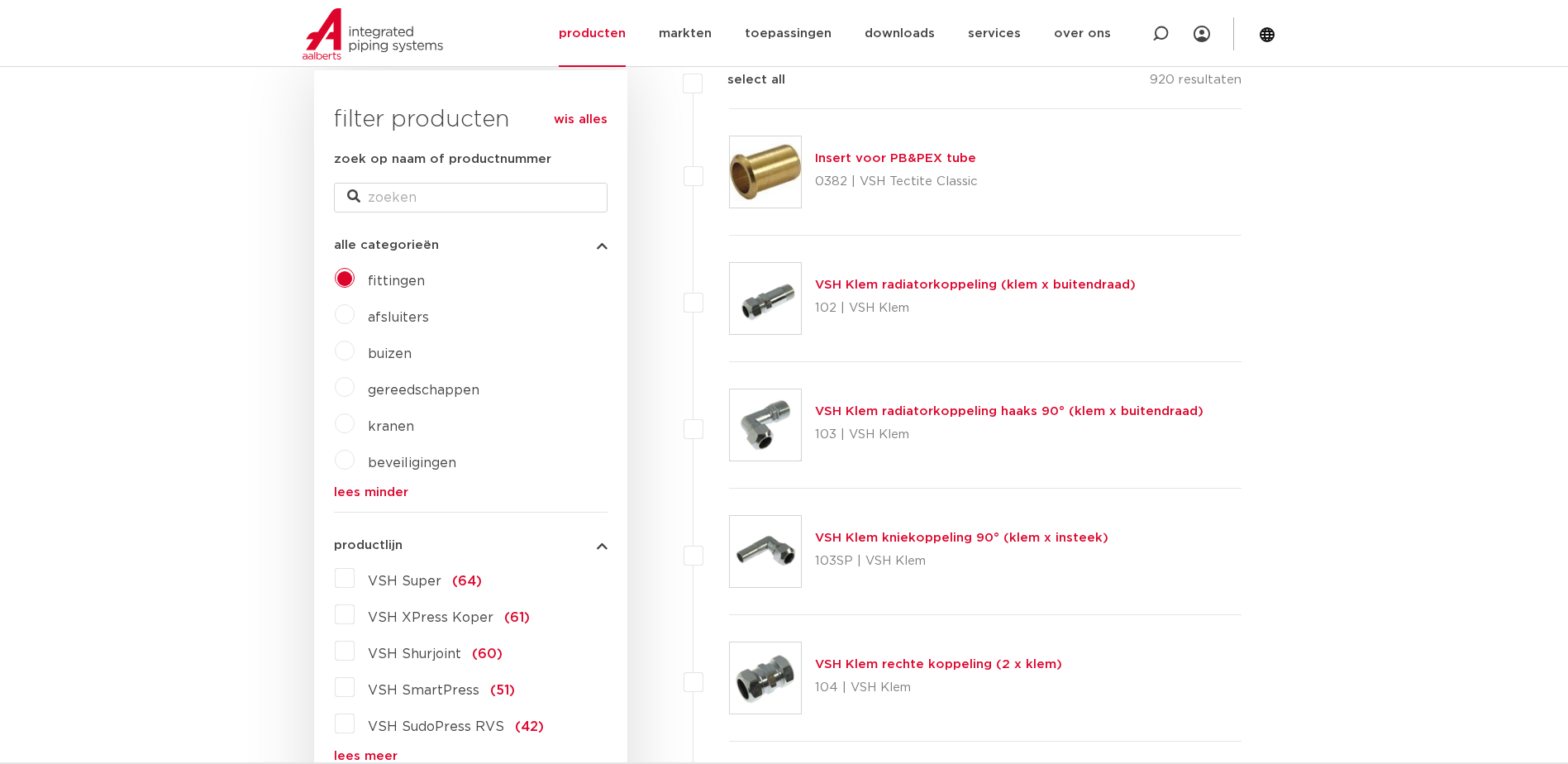
click at [354, 315] on label "afsluiters" at bounding box center [391, 314] width 75 height 26
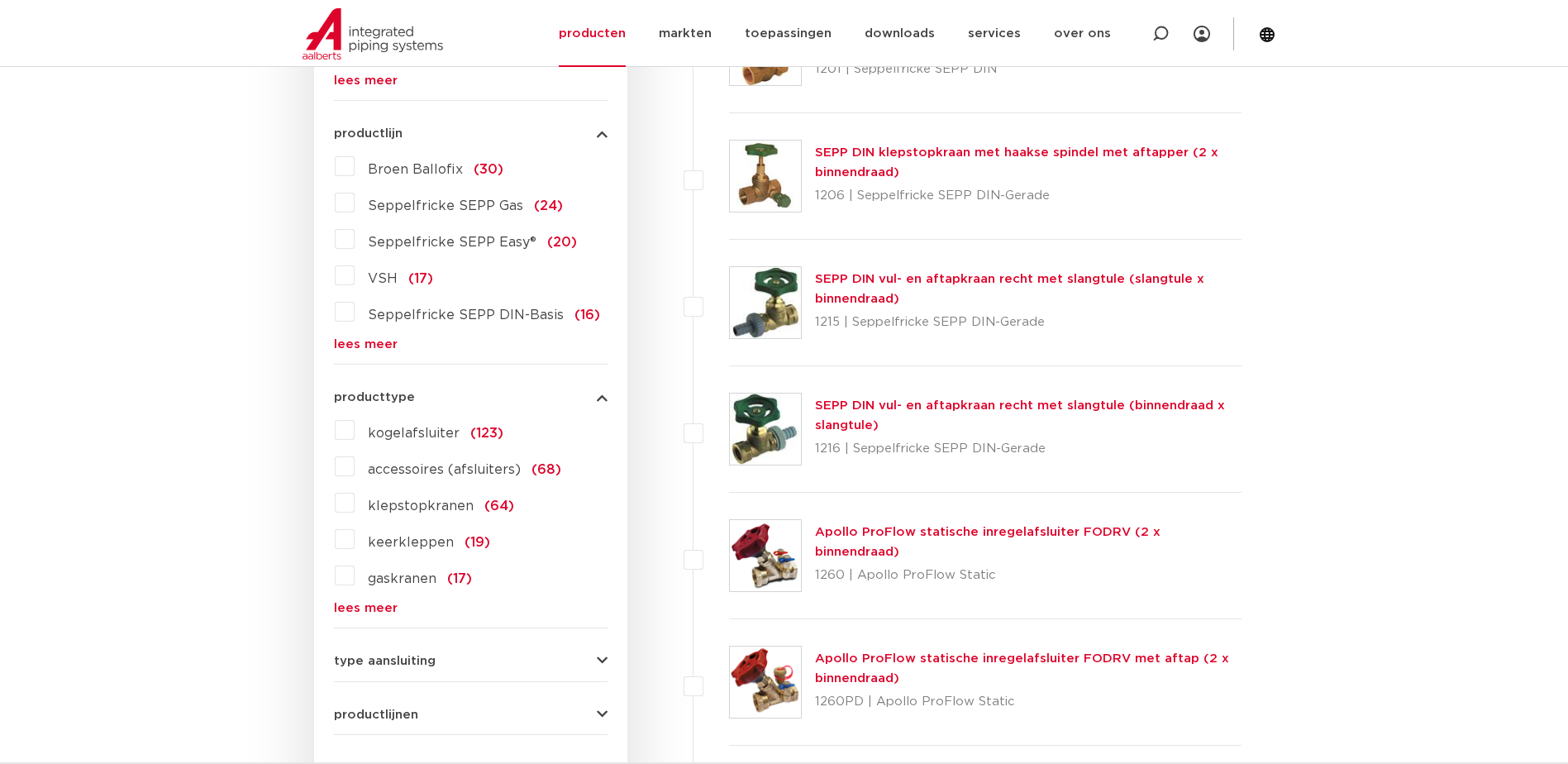
scroll to position [661, 0]
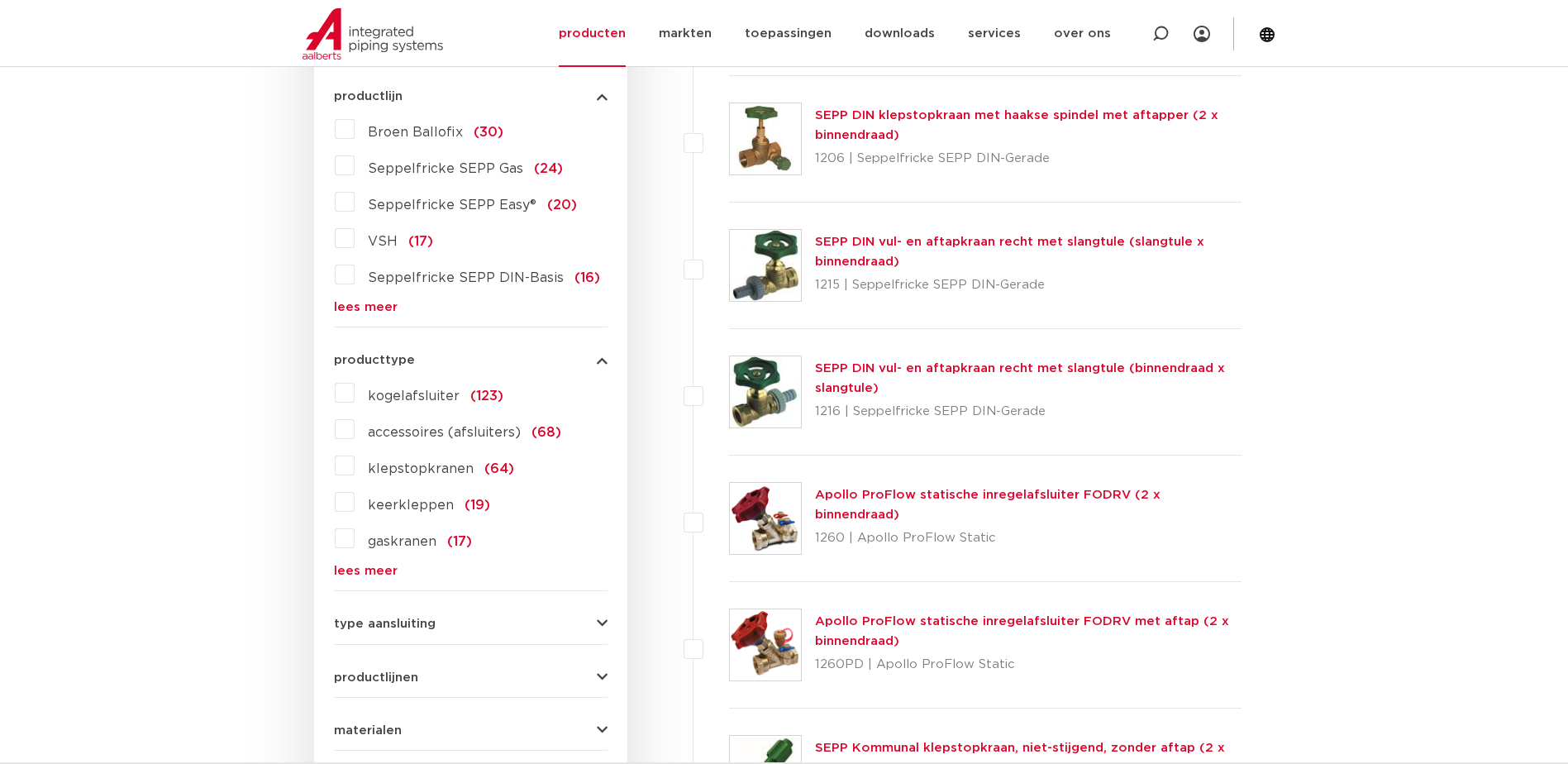
click at [377, 569] on link "lees meer" at bounding box center [470, 570] width 274 height 13
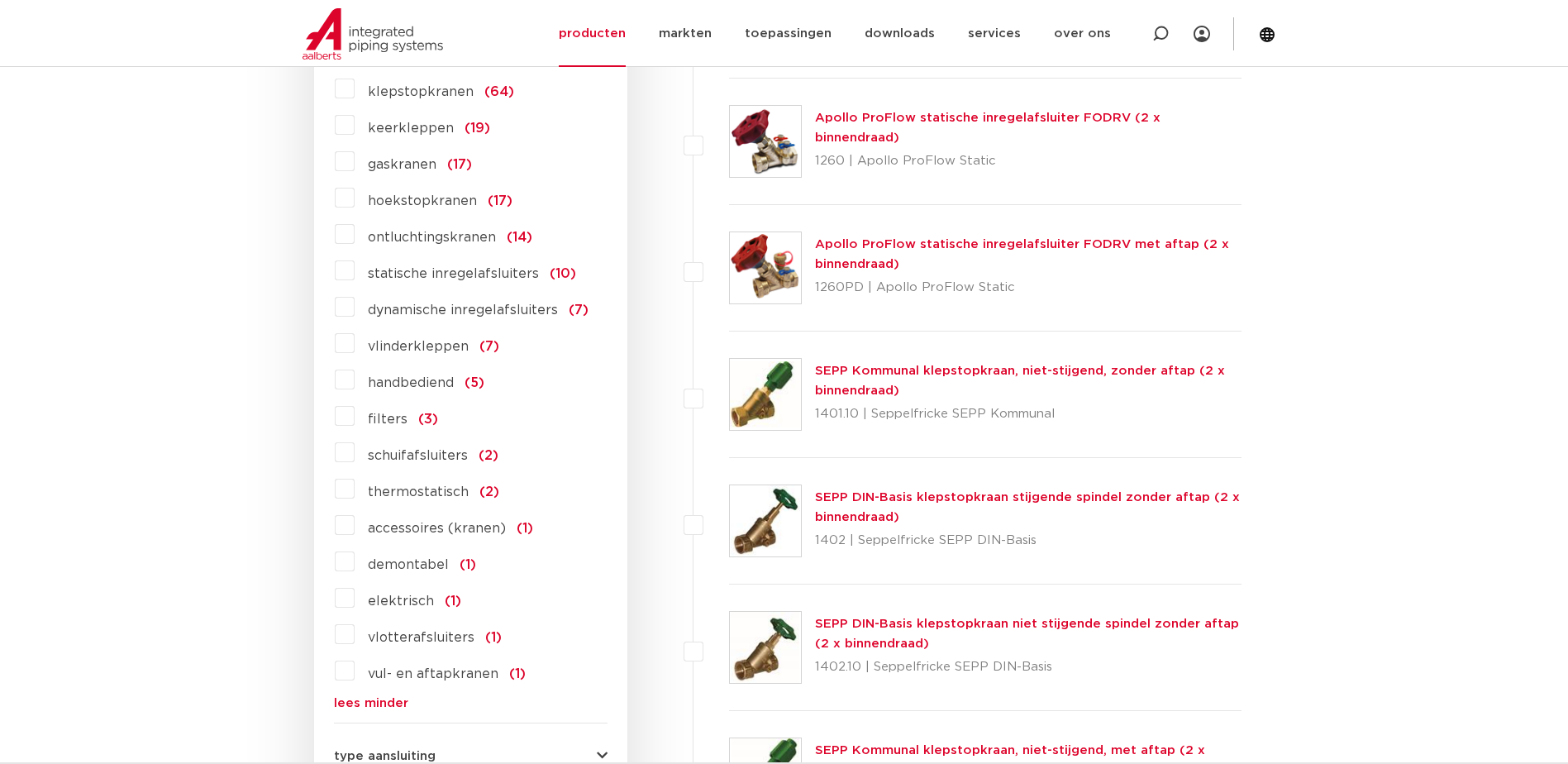
scroll to position [1075, 0]
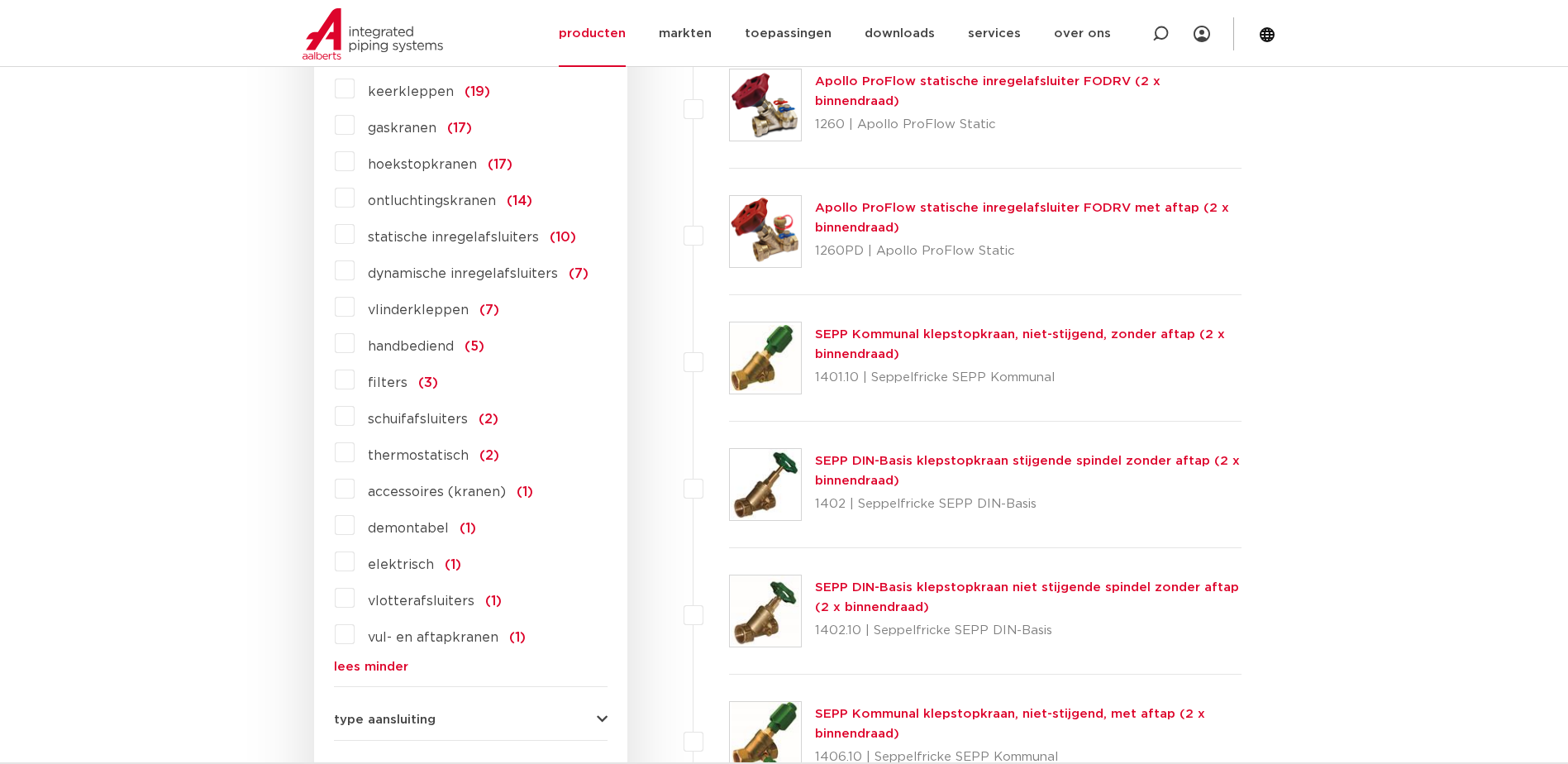
click at [354, 411] on label "schuifafsluiters (2)" at bounding box center [426, 415] width 144 height 26
click at [0, 0] on input "schuifafsluiters (2)" at bounding box center [0, 0] width 0 height 0
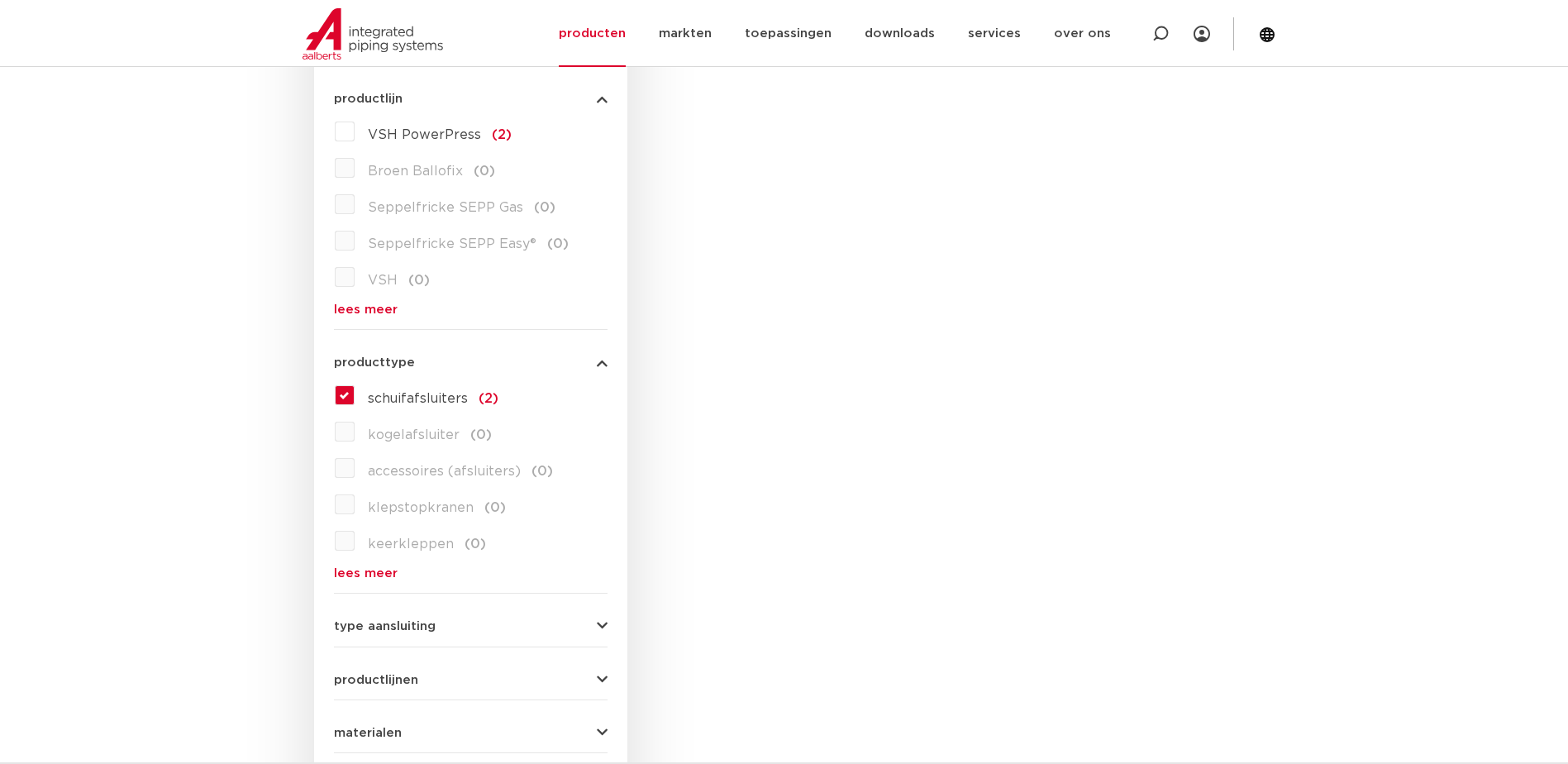
scroll to position [661, 0]
click at [354, 396] on label "schuifafsluiters (2)" at bounding box center [426, 392] width 144 height 26
click at [0, 0] on input "schuifafsluiters (2)" at bounding box center [0, 0] width 0 height 0
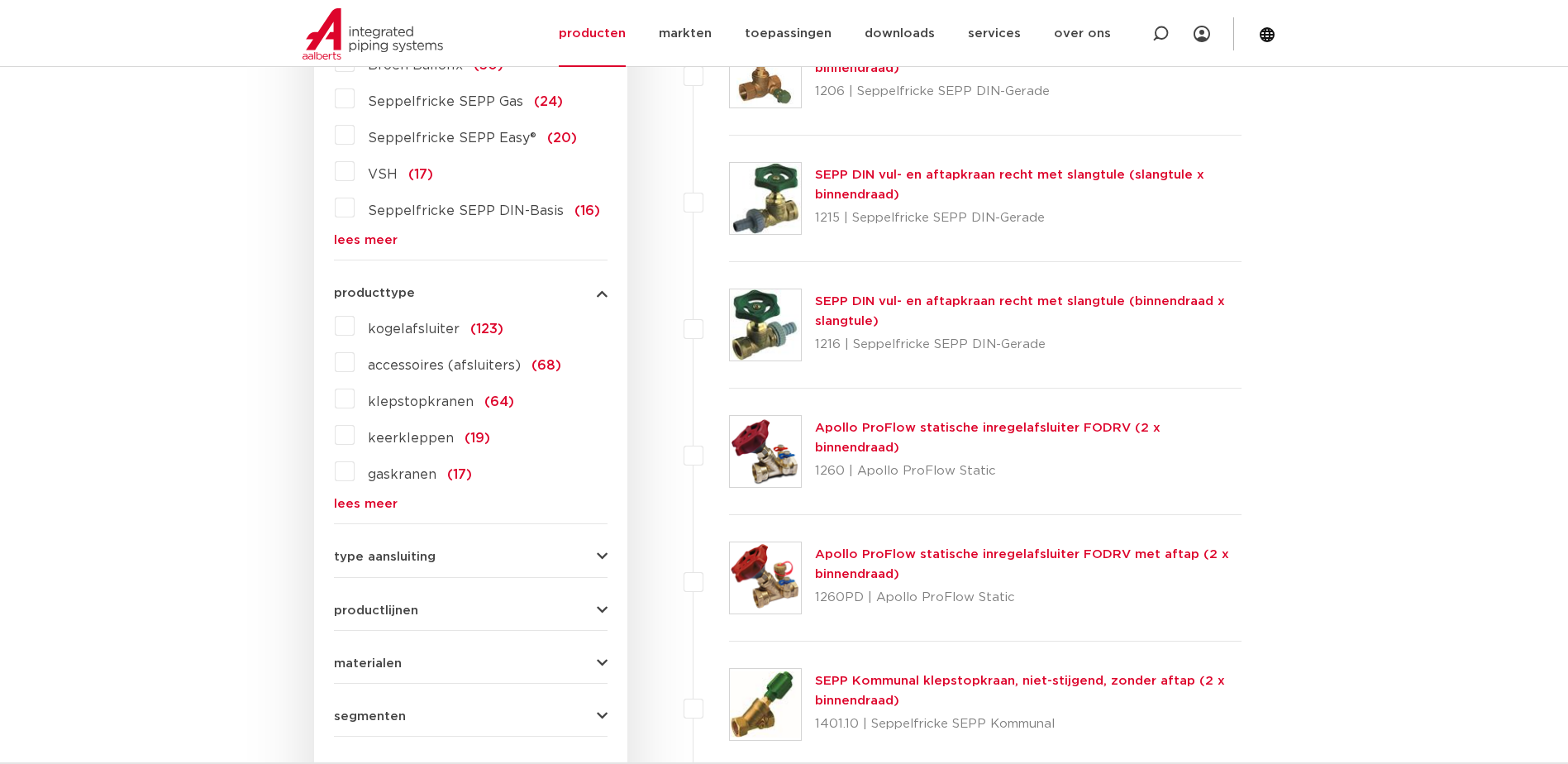
scroll to position [714, 0]
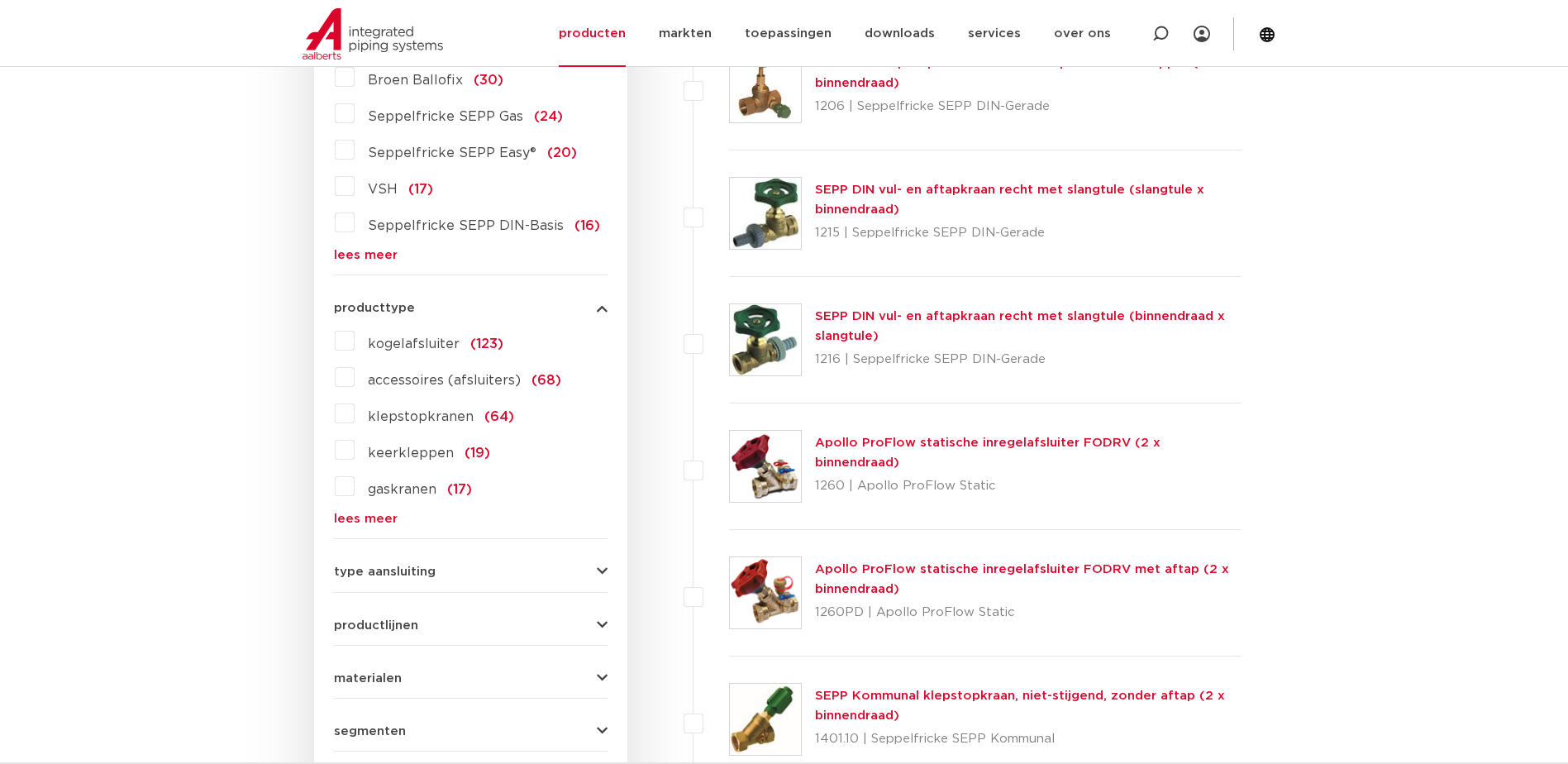
click at [343, 512] on link "lees meer" at bounding box center [470, 518] width 274 height 13
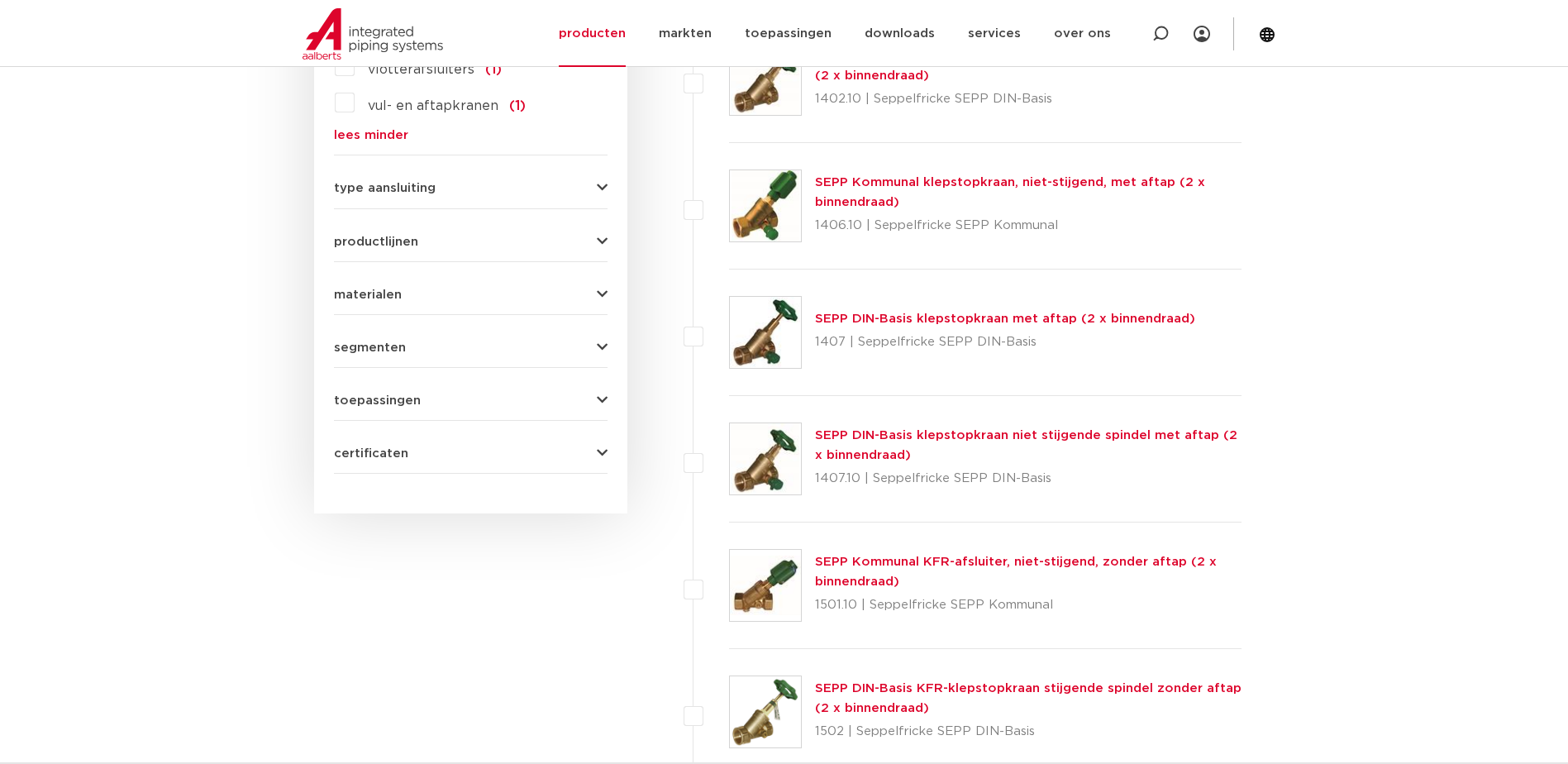
scroll to position [1623, 0]
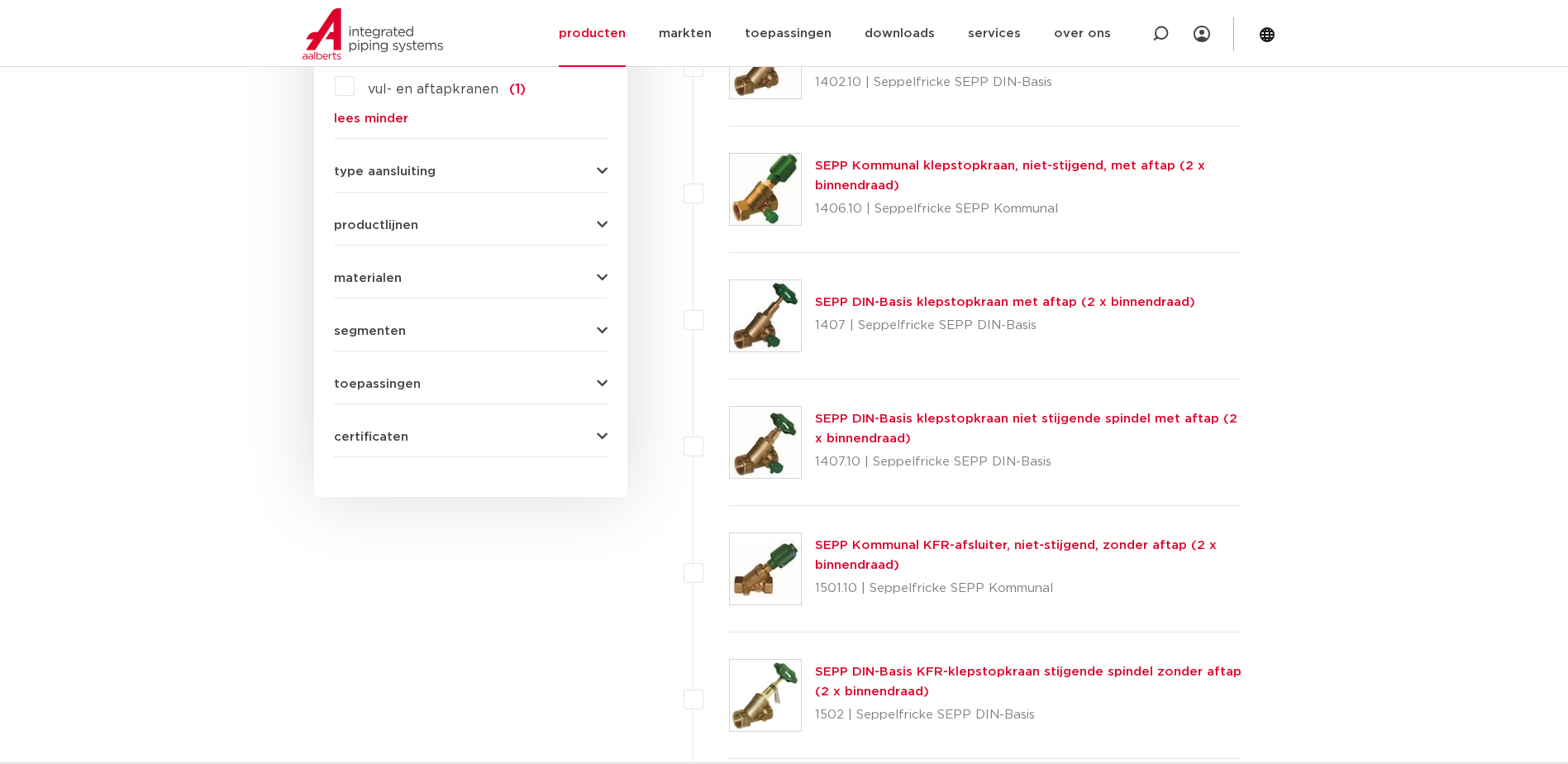
click at [603, 168] on icon "button" at bounding box center [602, 171] width 11 height 13
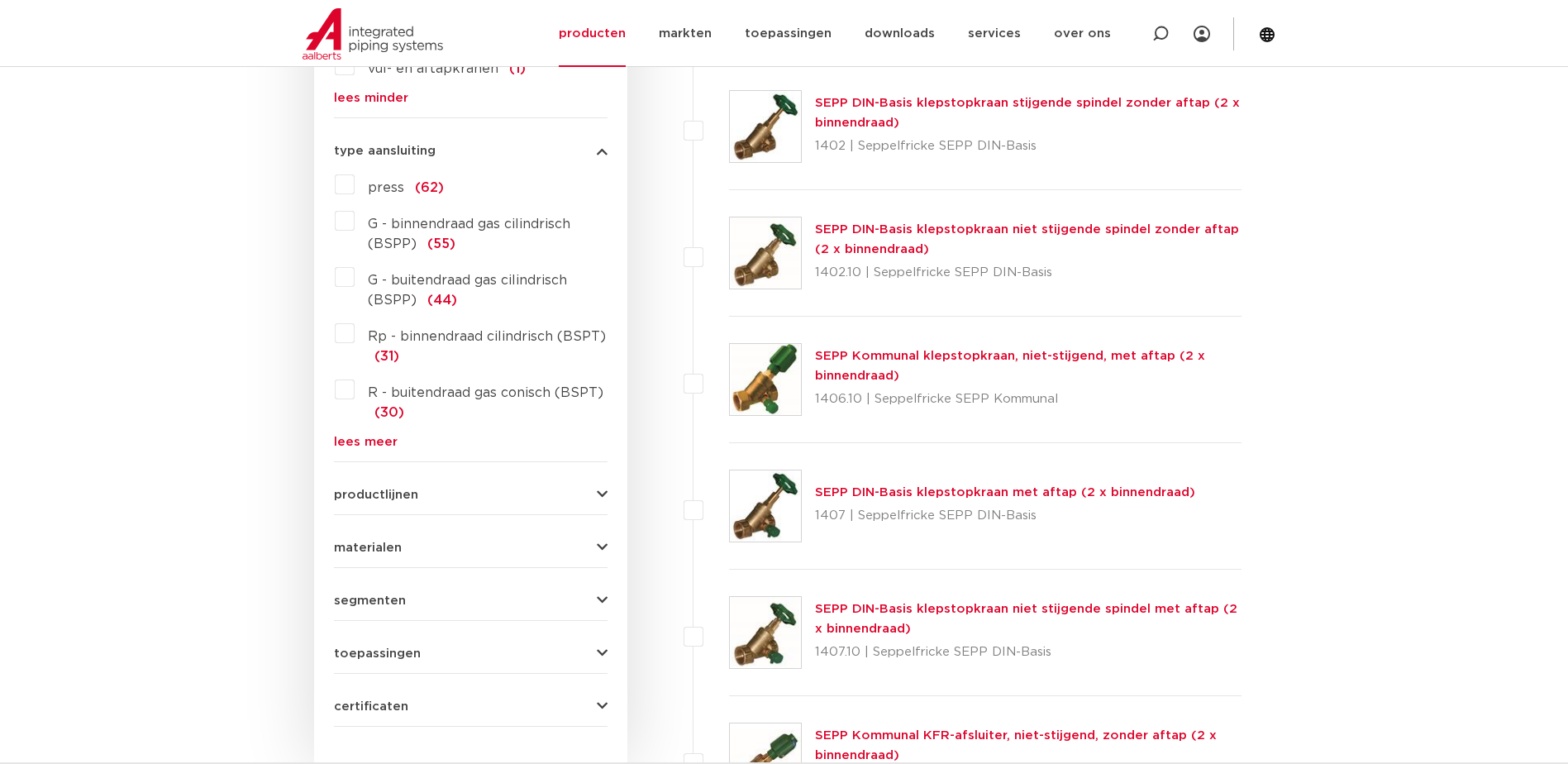
scroll to position [1413, 0]
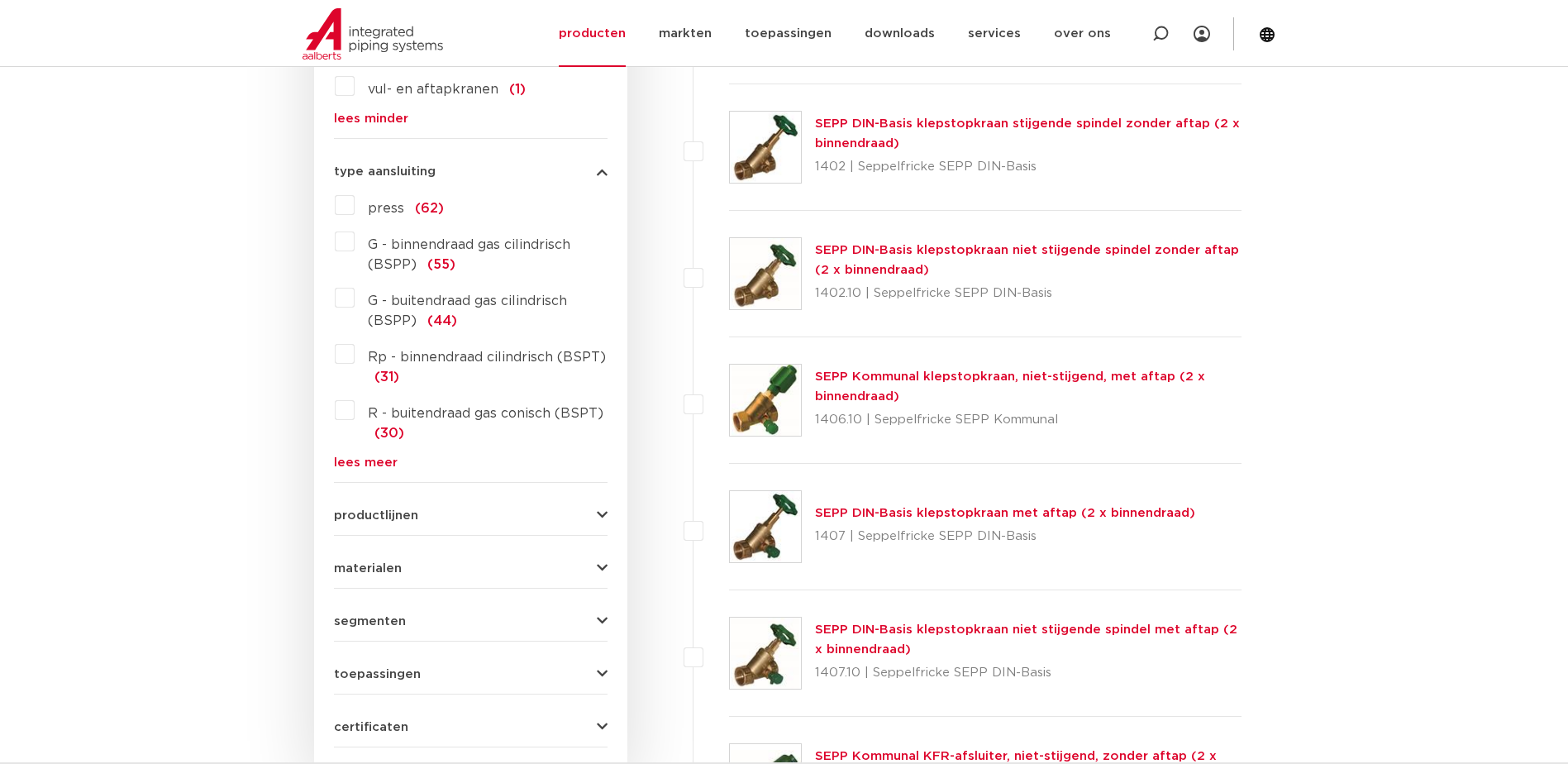
click at [603, 168] on icon "button" at bounding box center [602, 171] width 11 height 13
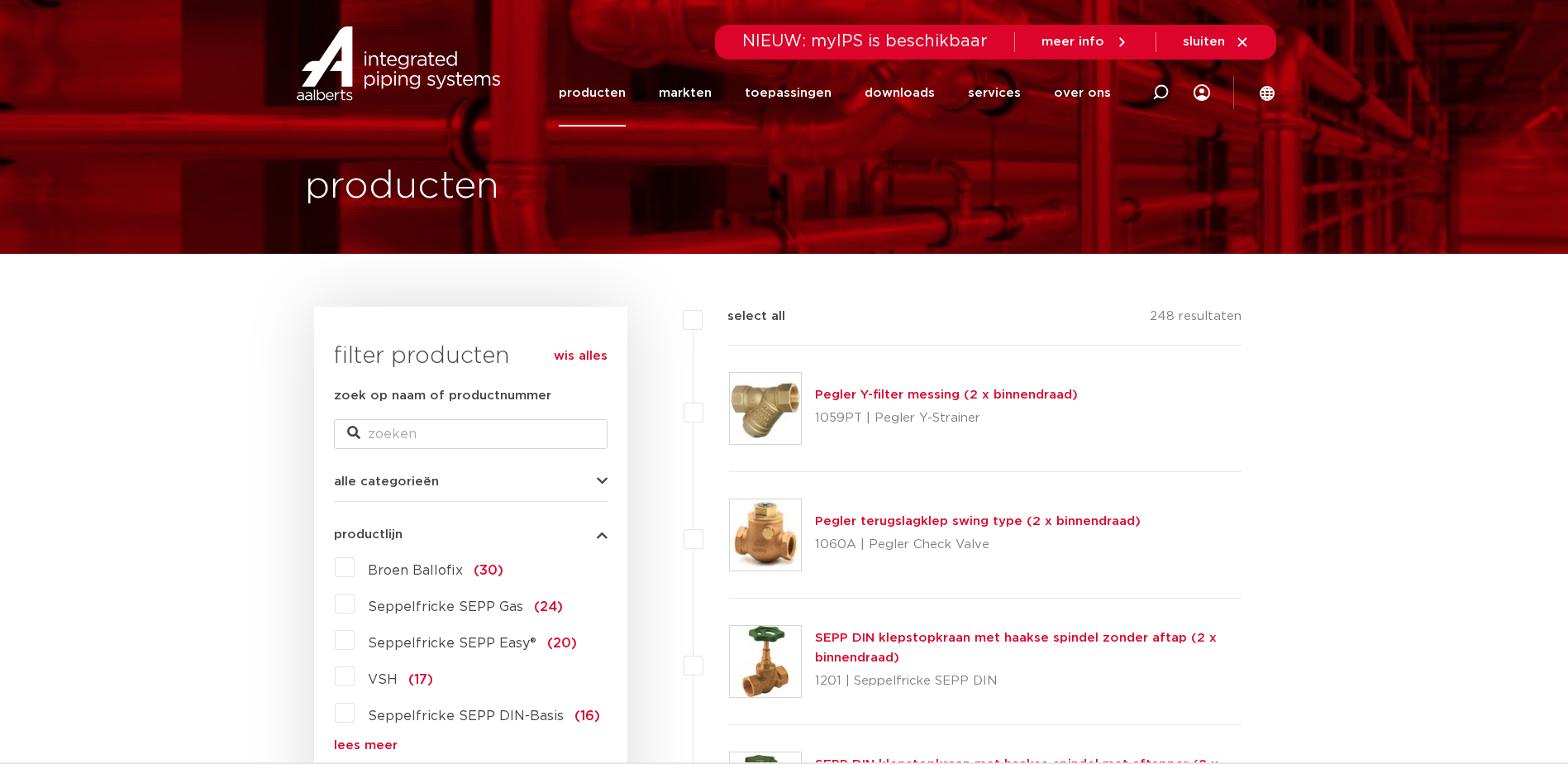
scroll to position [7, 0]
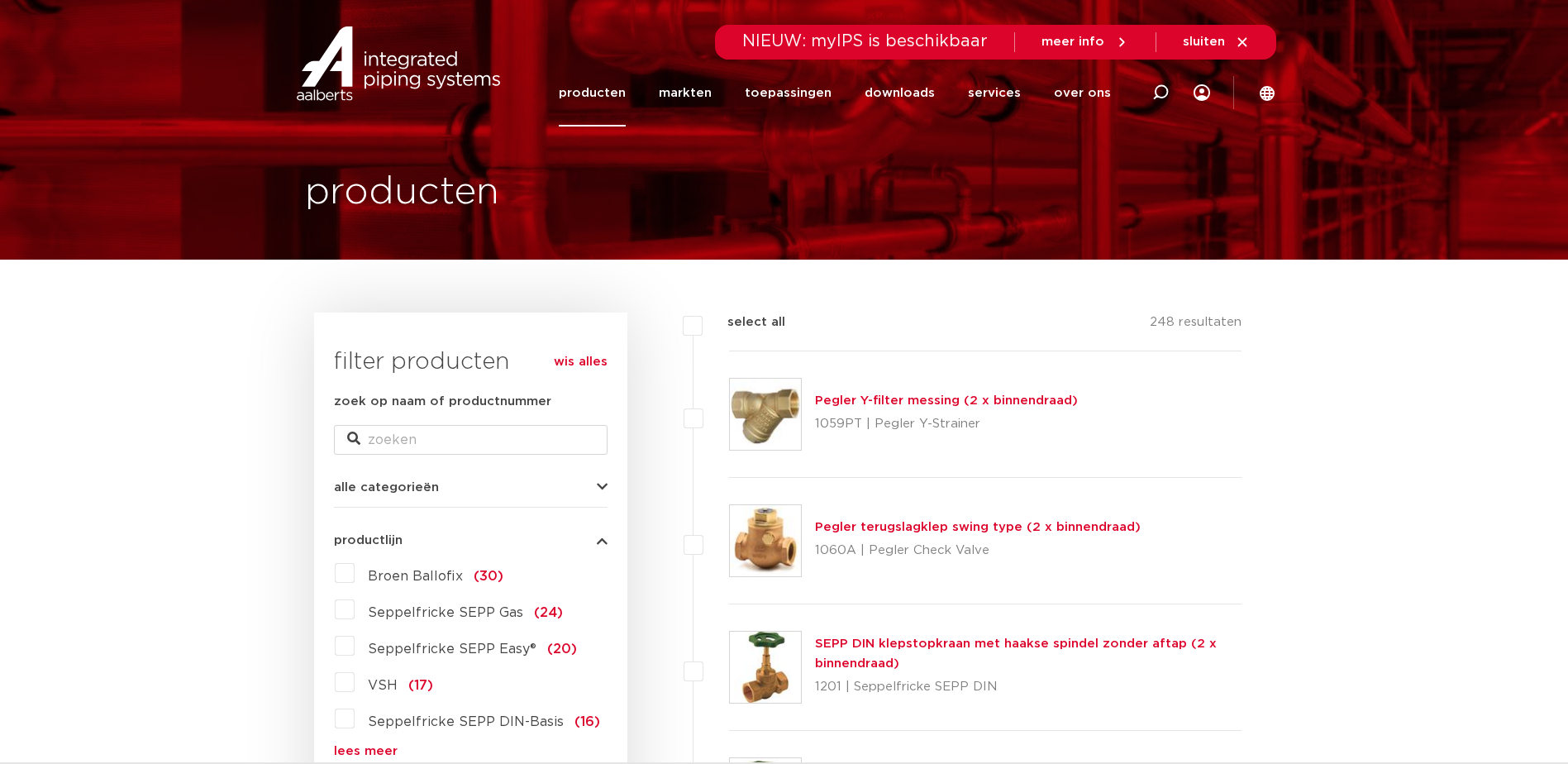
click at [601, 490] on icon "button" at bounding box center [602, 487] width 11 height 13
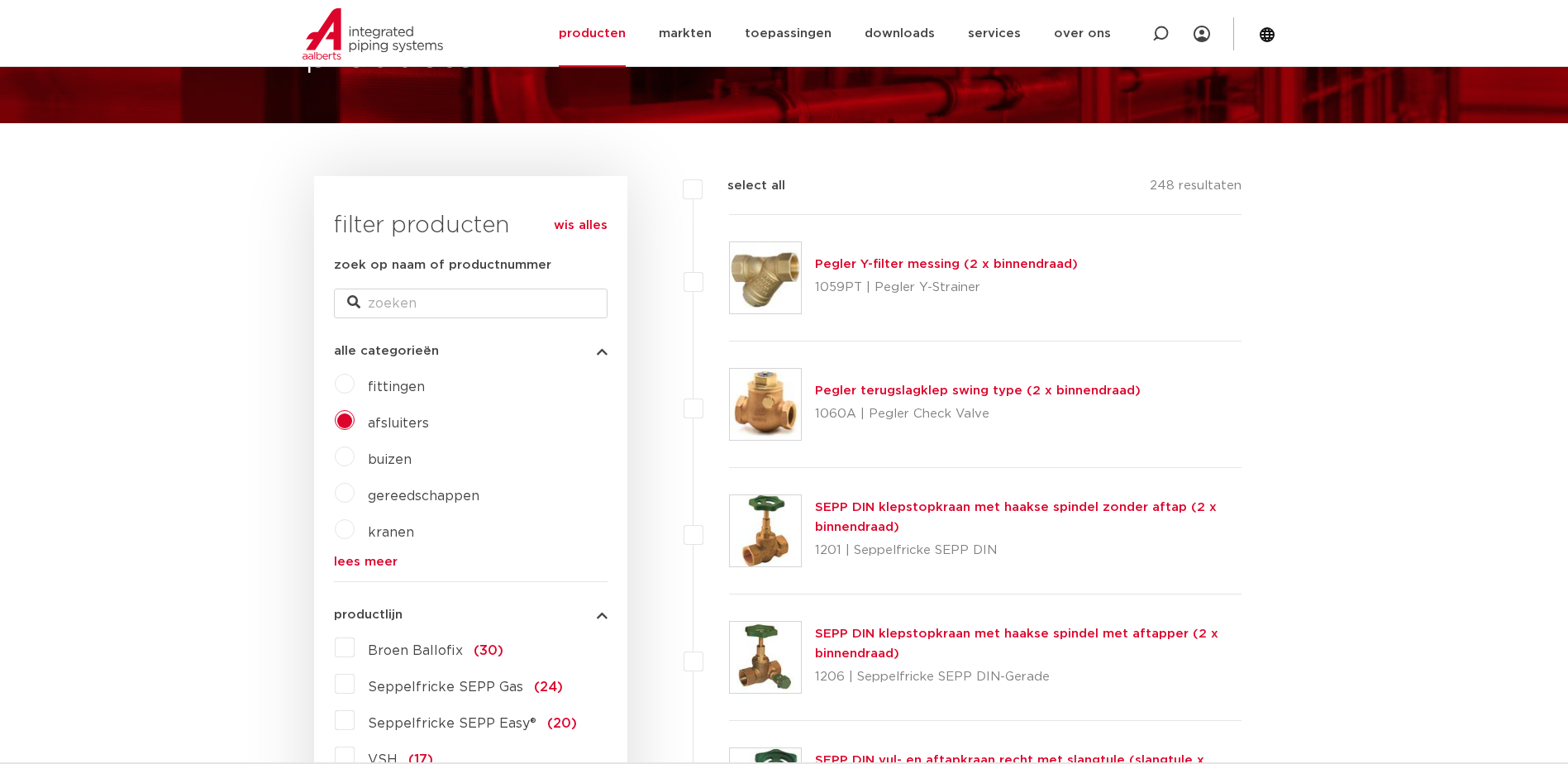
scroll to position [172, 0]
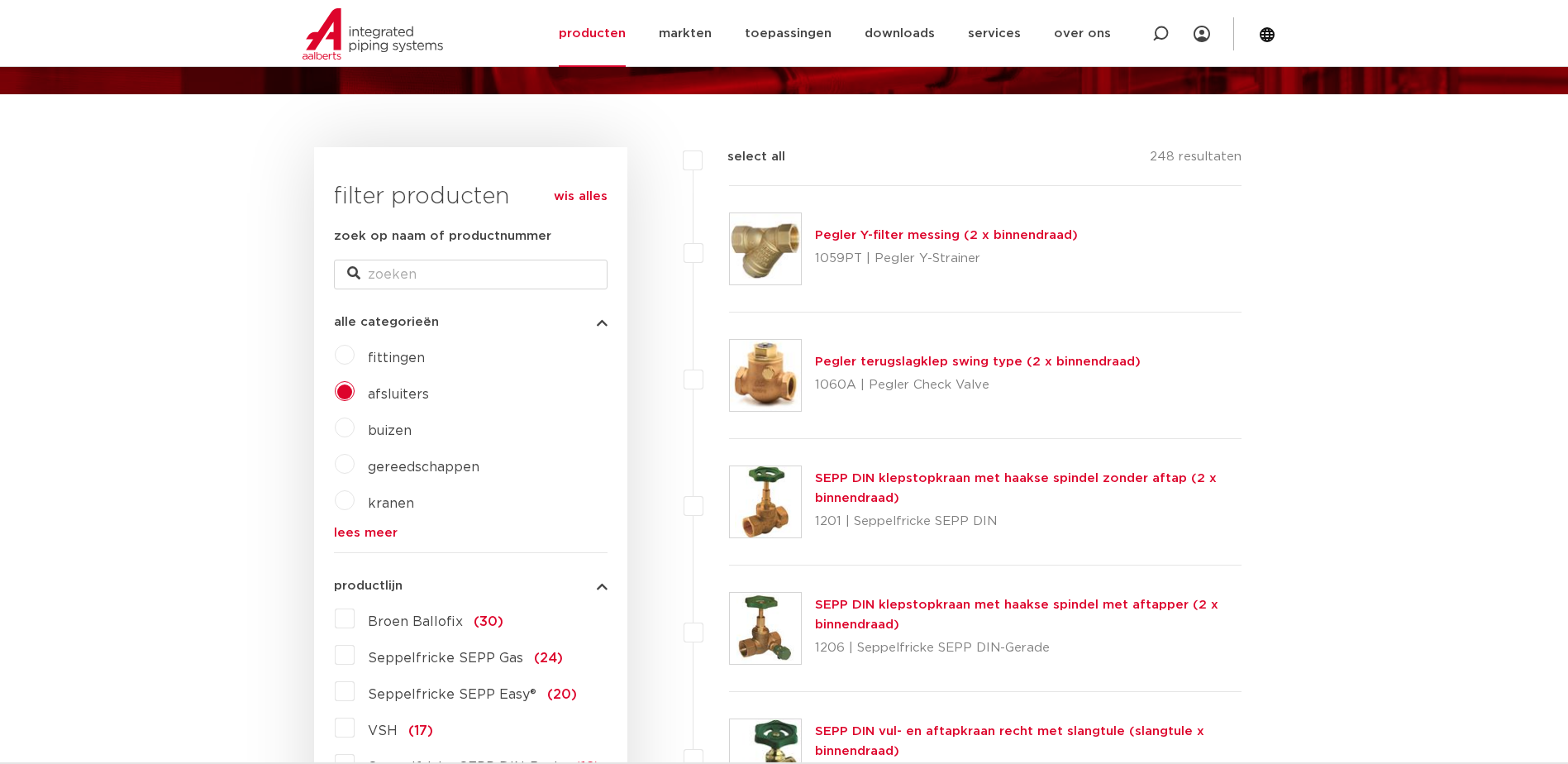
click at [358, 535] on link "lees meer" at bounding box center [470, 533] width 274 height 13
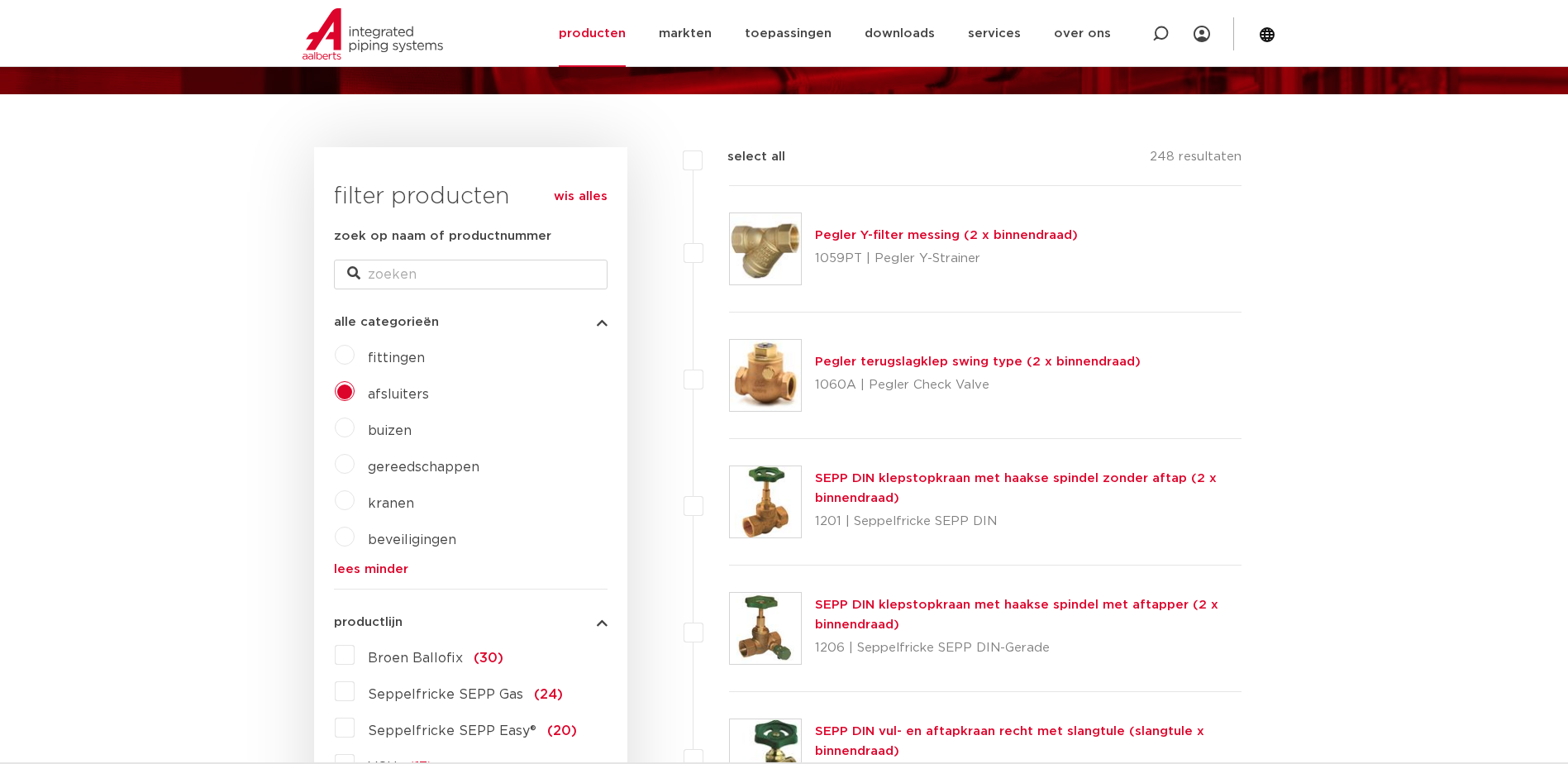
click at [354, 535] on label "beveiligingen" at bounding box center [405, 536] width 102 height 26
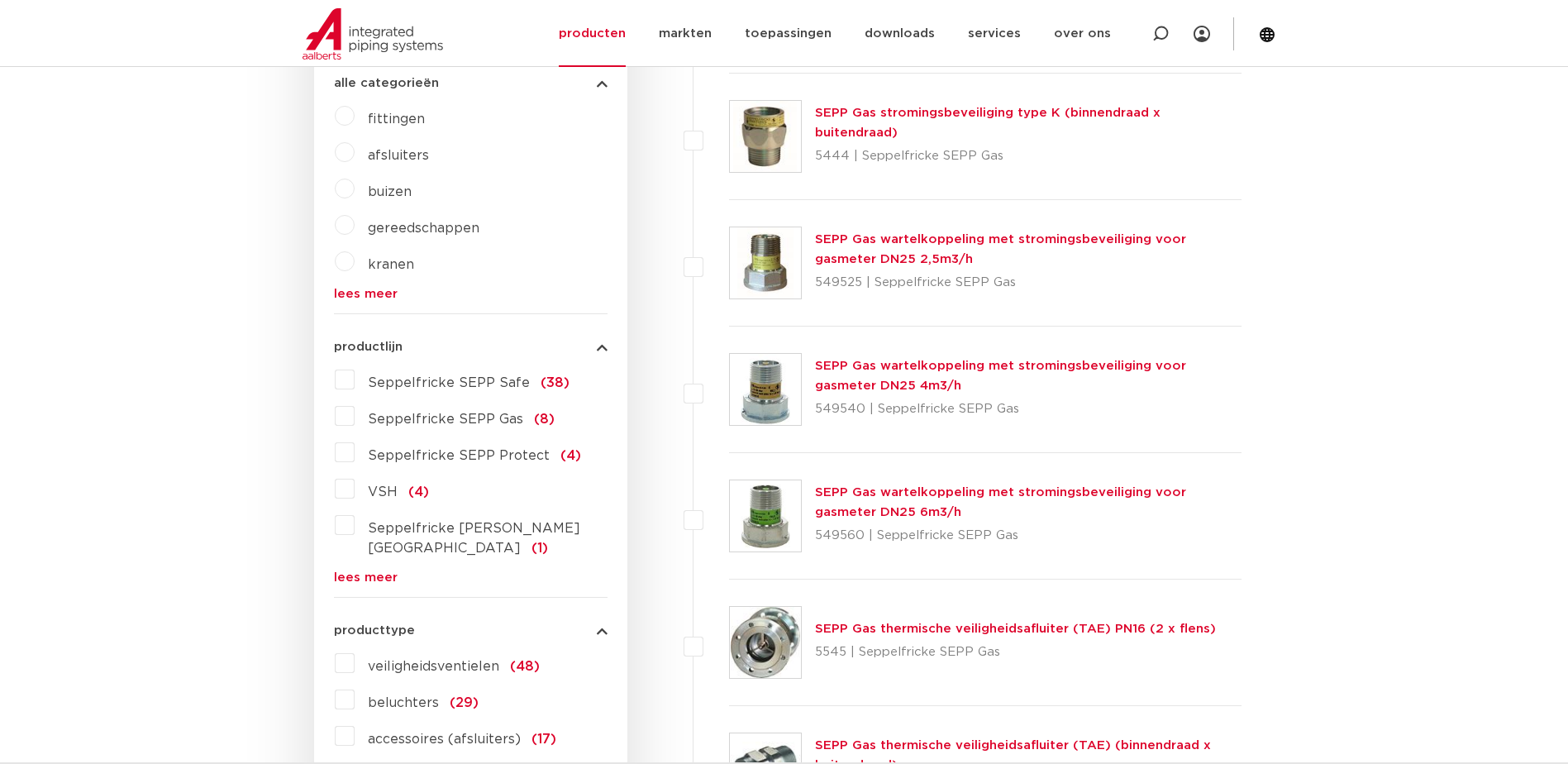
scroll to position [413, 0]
click at [376, 569] on link "lees meer" at bounding box center [470, 575] width 274 height 13
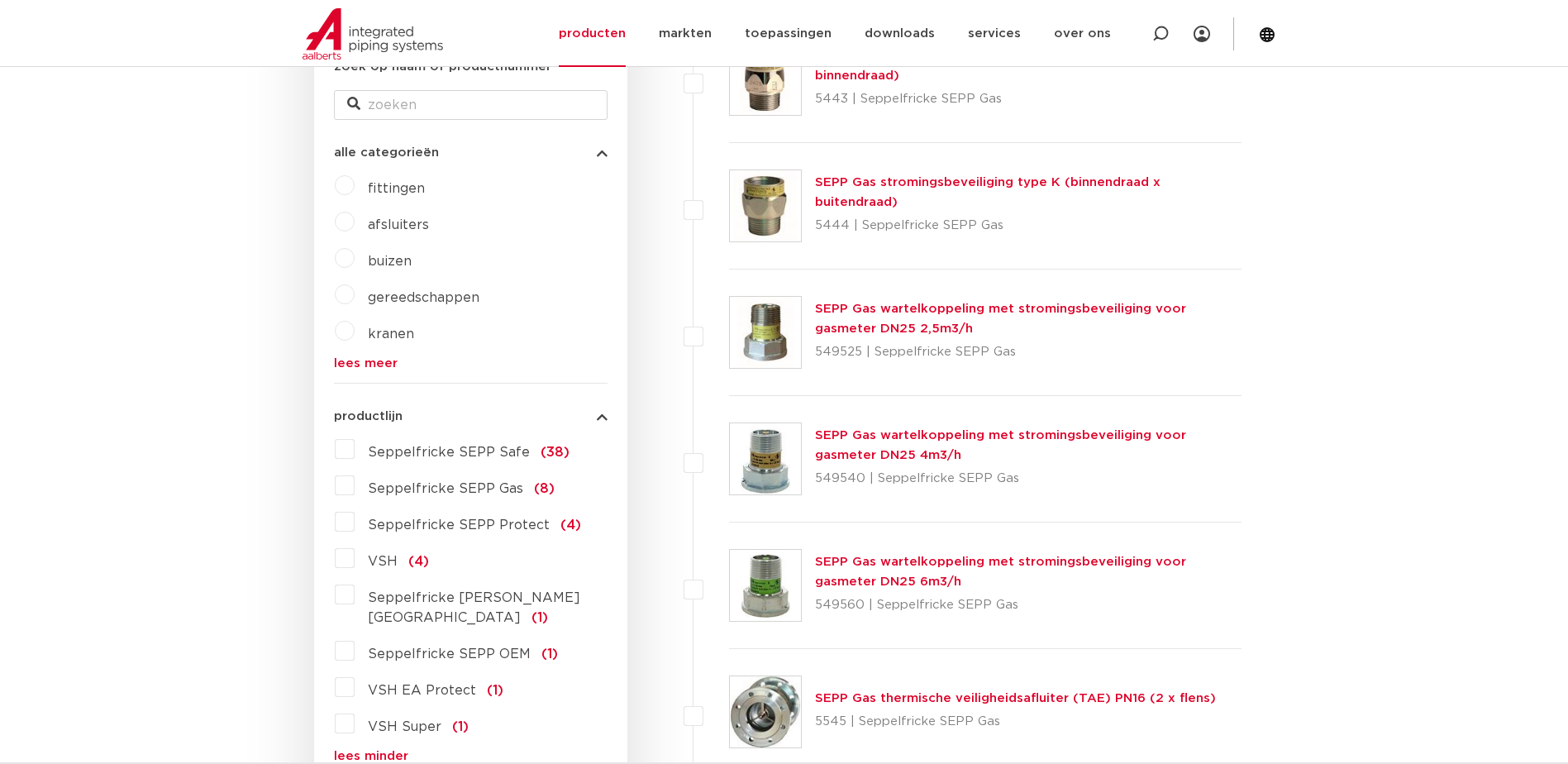
scroll to position [0, 0]
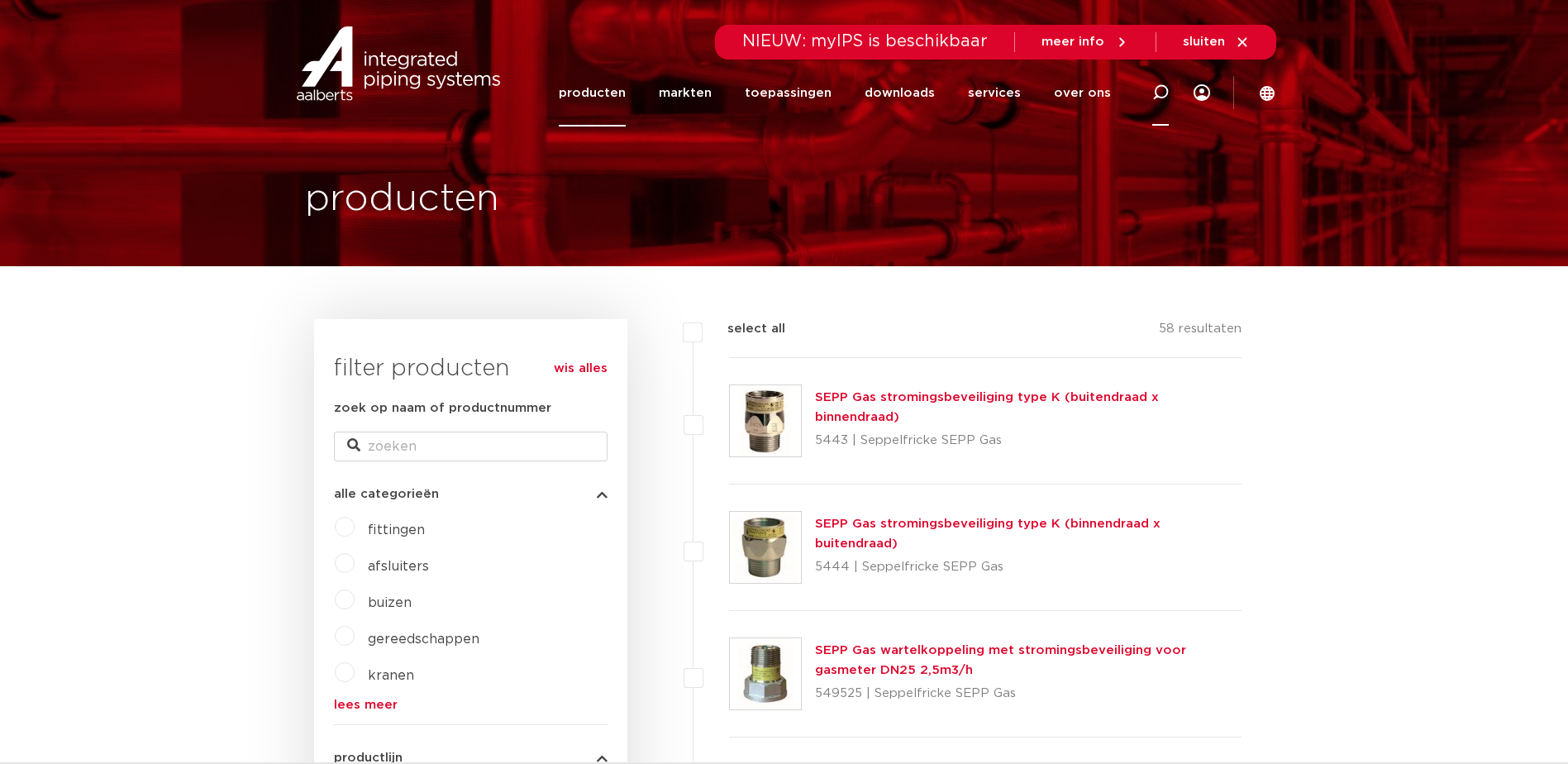
click at [1159, 88] on icon at bounding box center [1160, 92] width 16 height 16
type input "flenze"
click button "Zoeken" at bounding box center [0, 0] width 0 height 0
